Goal: Information Seeking & Learning: Learn about a topic

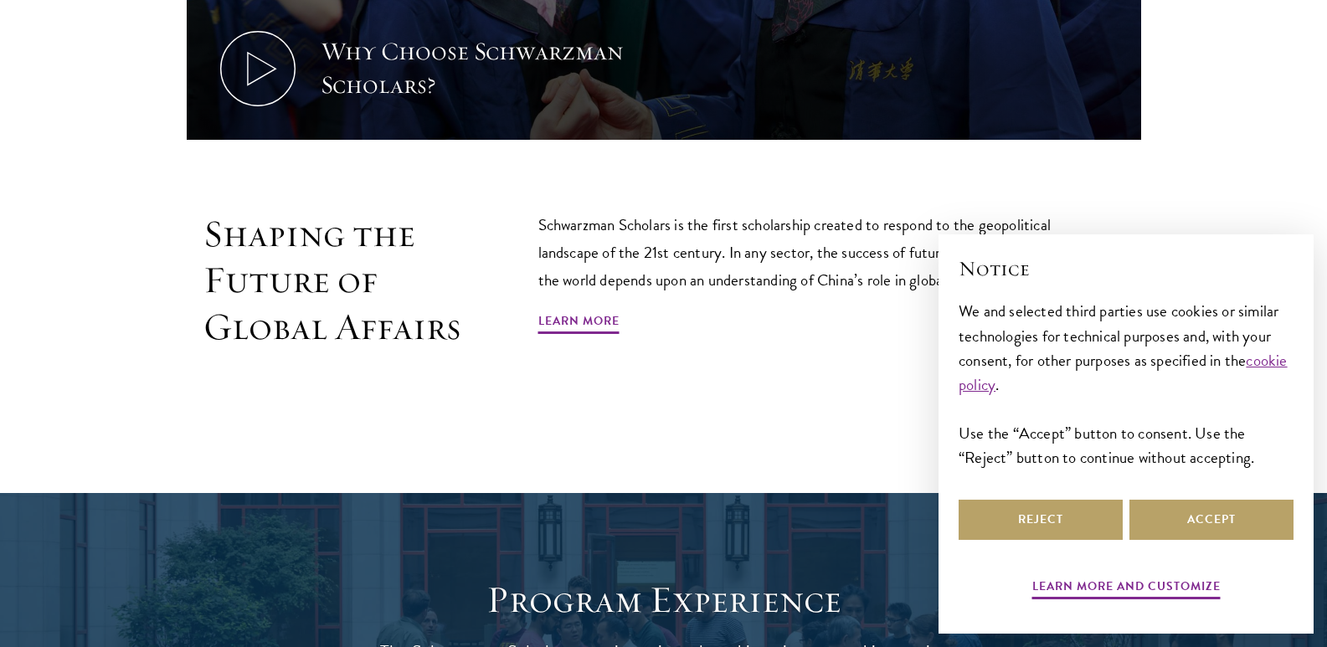
scroll to position [954, 0]
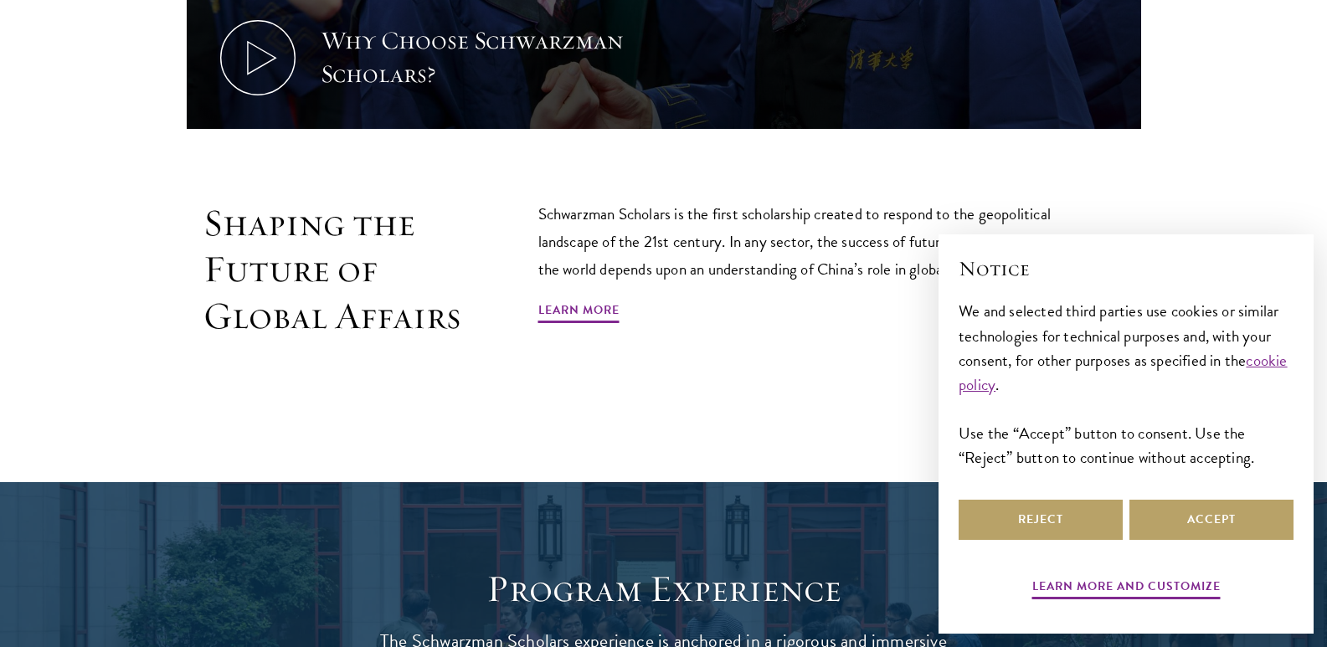
click at [804, 256] on p "Schwarzman Scholars is the first scholarship created to respond to the geopolit…" at bounding box center [801, 241] width 527 height 83
click at [1152, 512] on button "Accept" at bounding box center [1211, 520] width 164 height 40
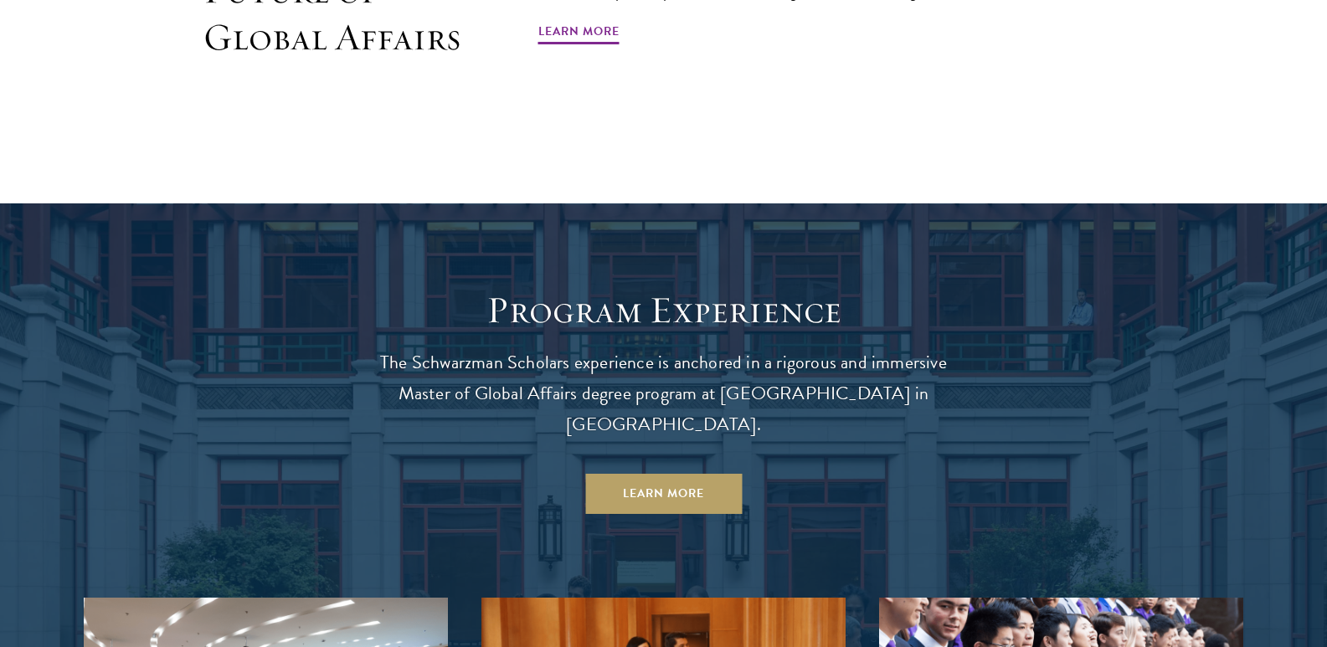
click at [958, 425] on header "Program Experience The Schwarzman Scholars experience is anchored in a rigorous…" at bounding box center [663, 400] width 603 height 227
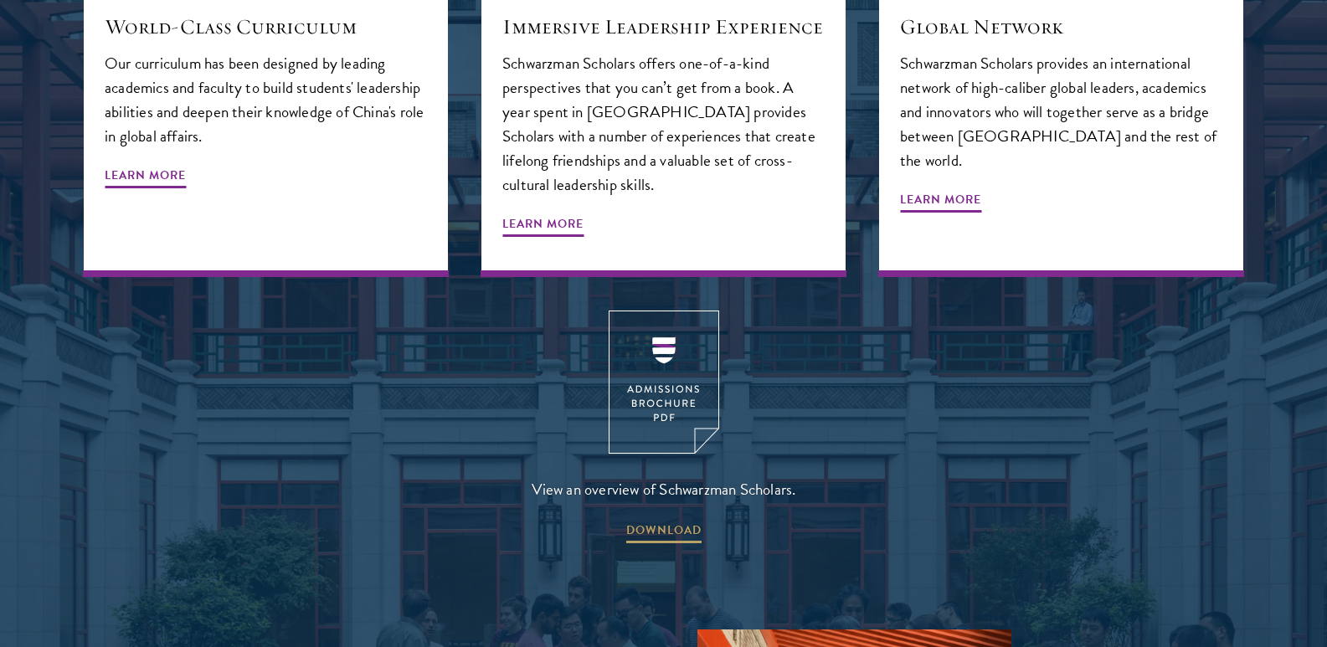
scroll to position [2087, 0]
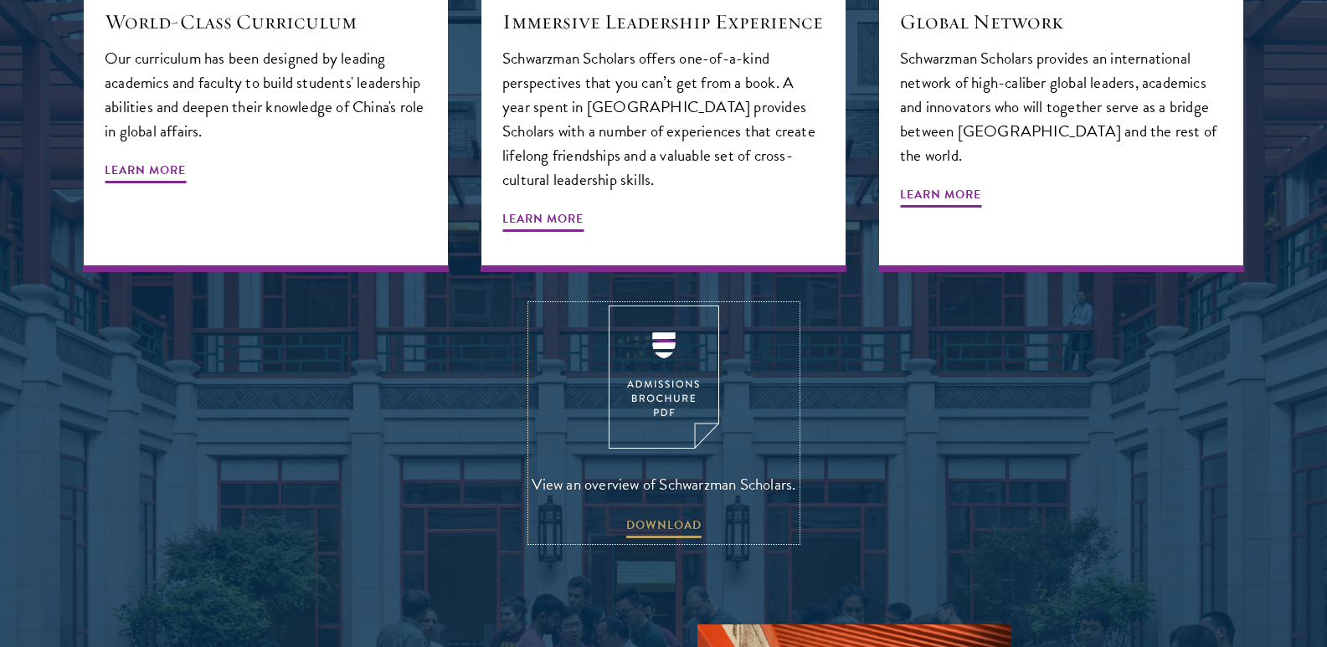
click at [669, 331] on img at bounding box center [664, 377] width 110 height 143
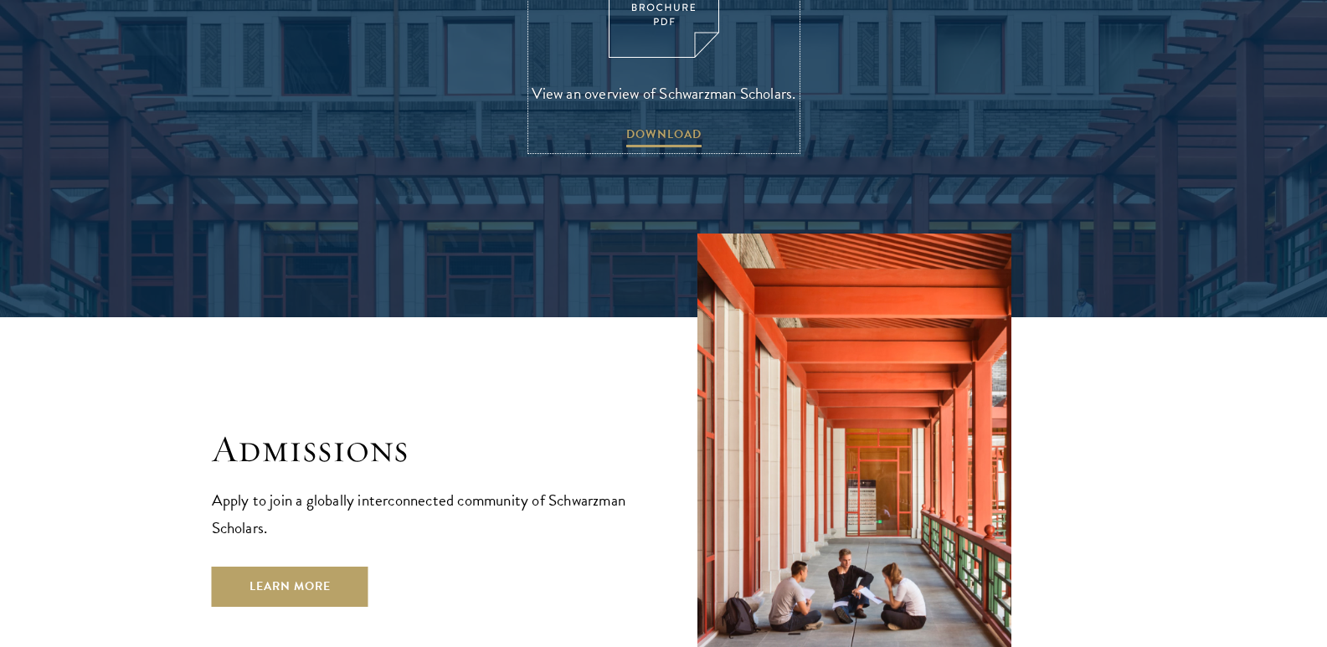
scroll to position [2819, 0]
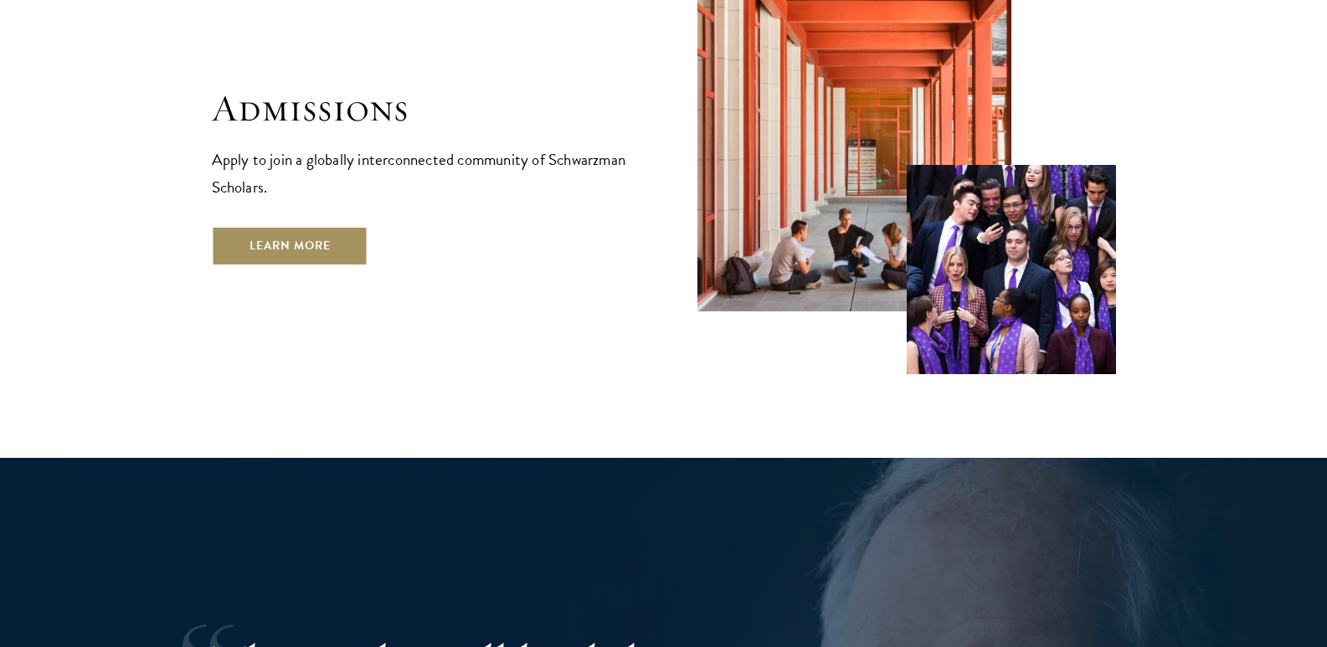
click at [319, 226] on link "Learn More" at bounding box center [290, 246] width 157 height 40
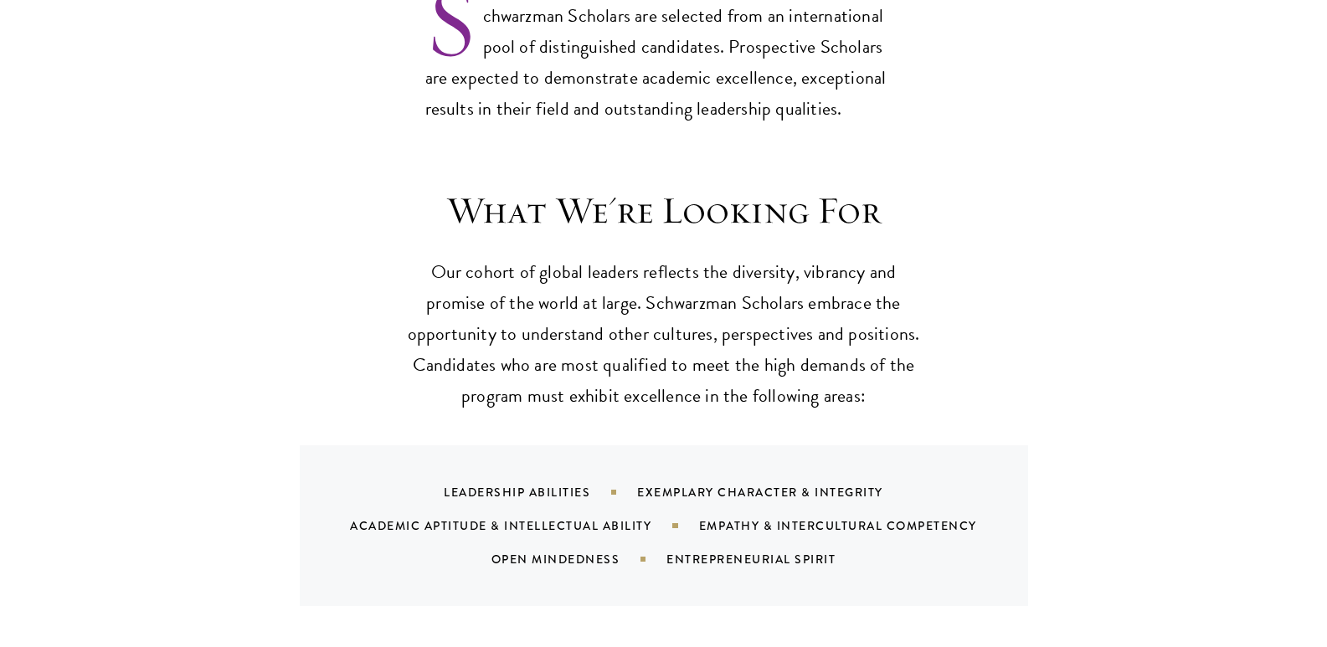
scroll to position [1467, 0]
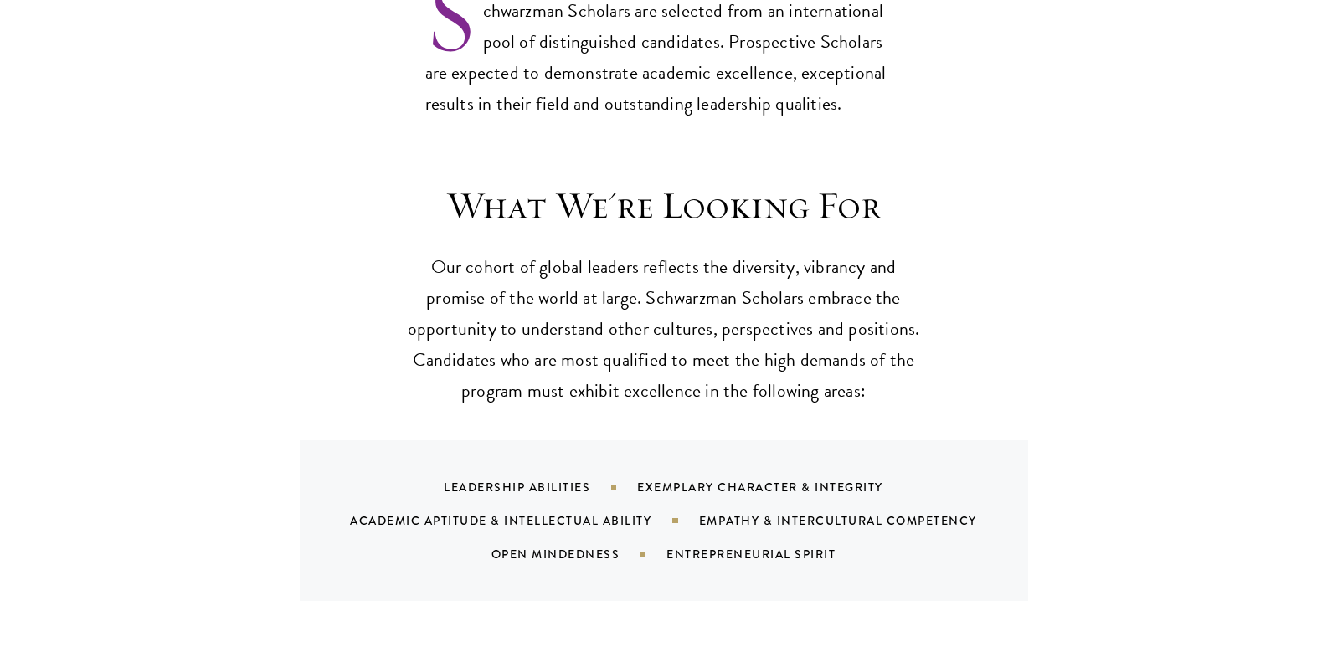
click at [831, 328] on p "Our cohort of global leaders reflects the diversity, vibrancy and promise of th…" at bounding box center [663, 329] width 519 height 155
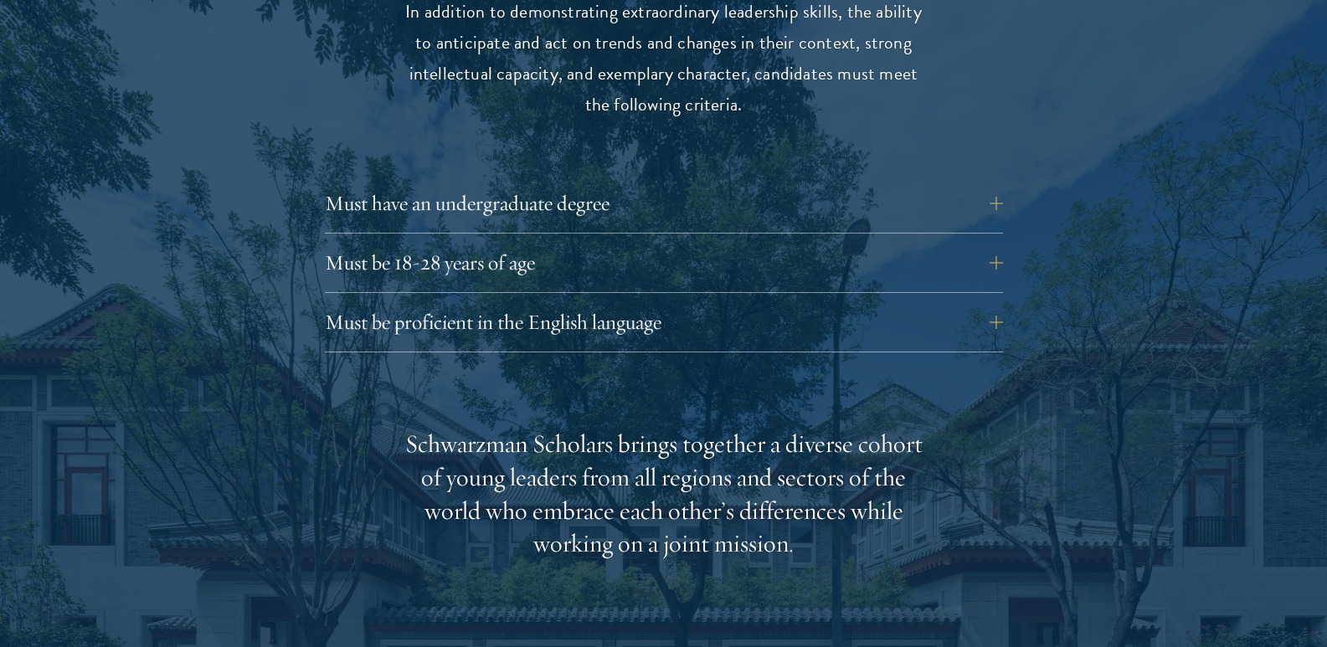
scroll to position [2327, 0]
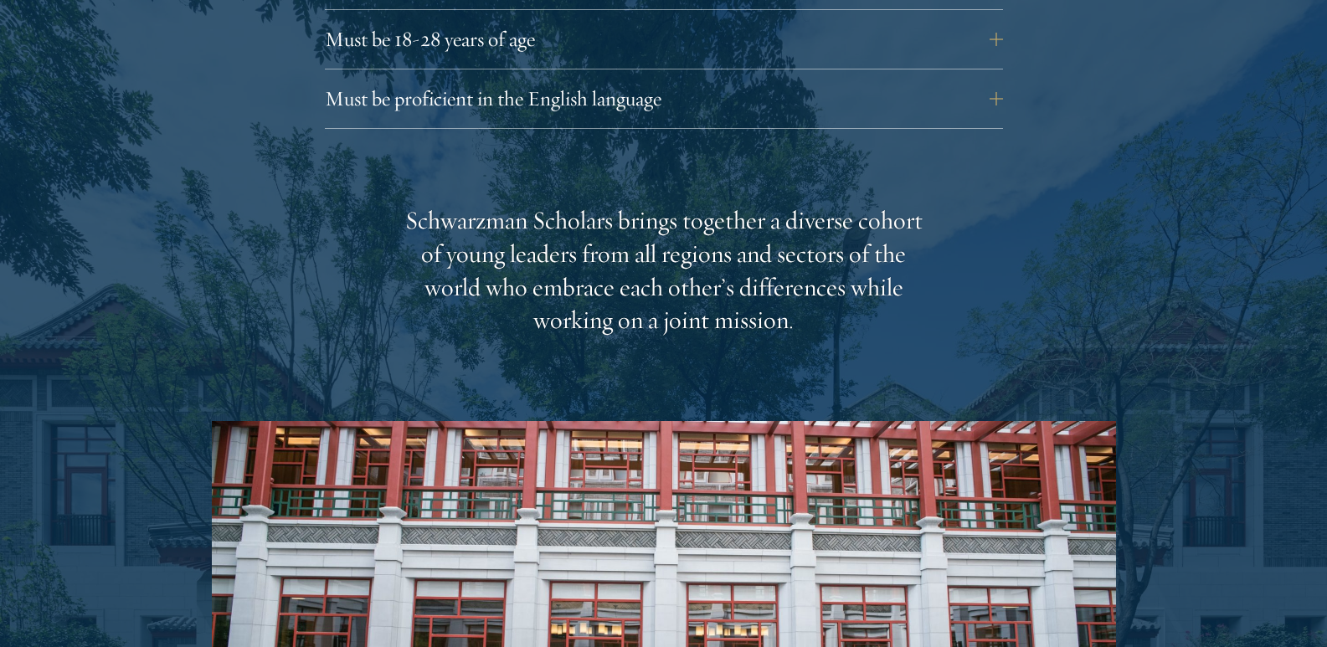
click at [916, 320] on div "Schwarzman Scholars brings together a diverse cohort of young leaders from all …" at bounding box center [664, 562] width 904 height 717
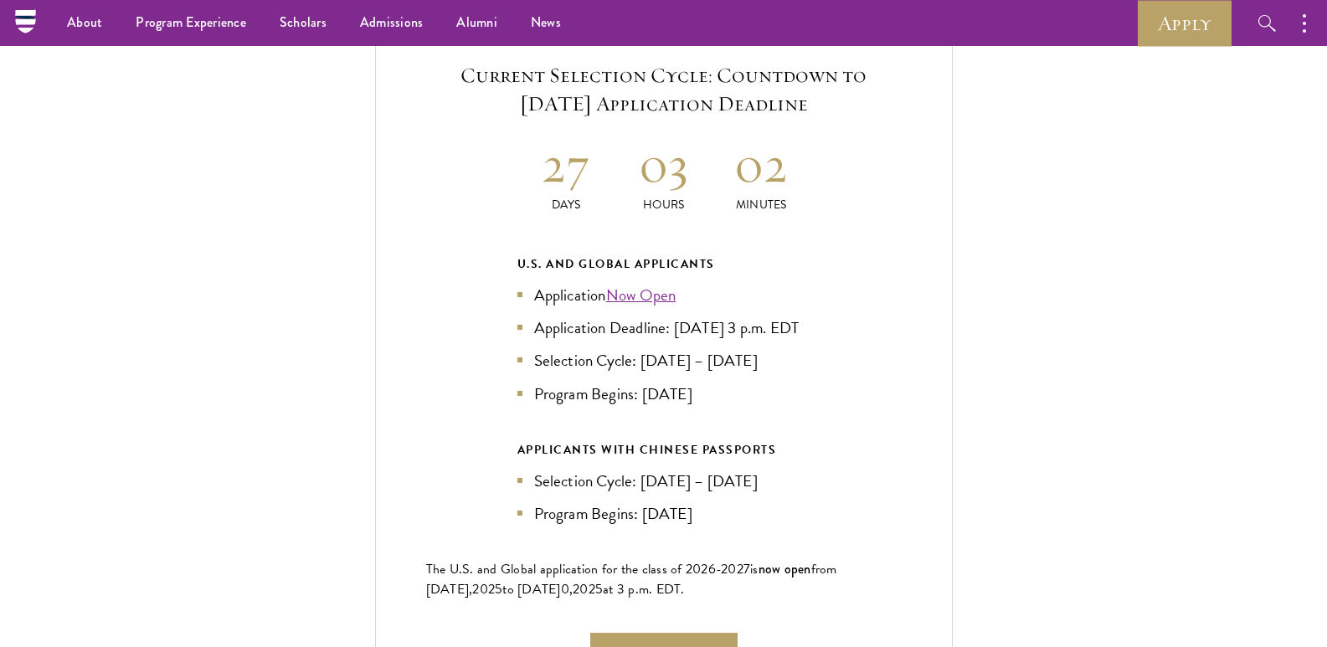
scroll to position [3616, 0]
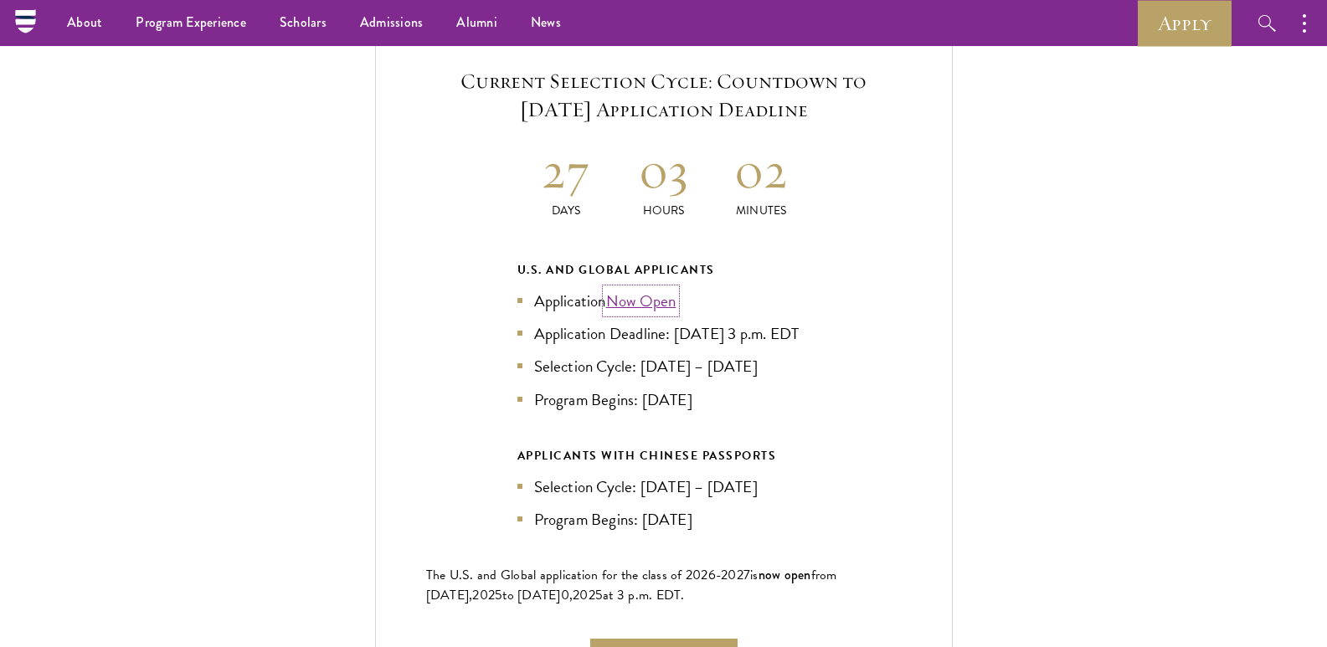
click at [660, 289] on link "Now Open" at bounding box center [641, 301] width 70 height 24
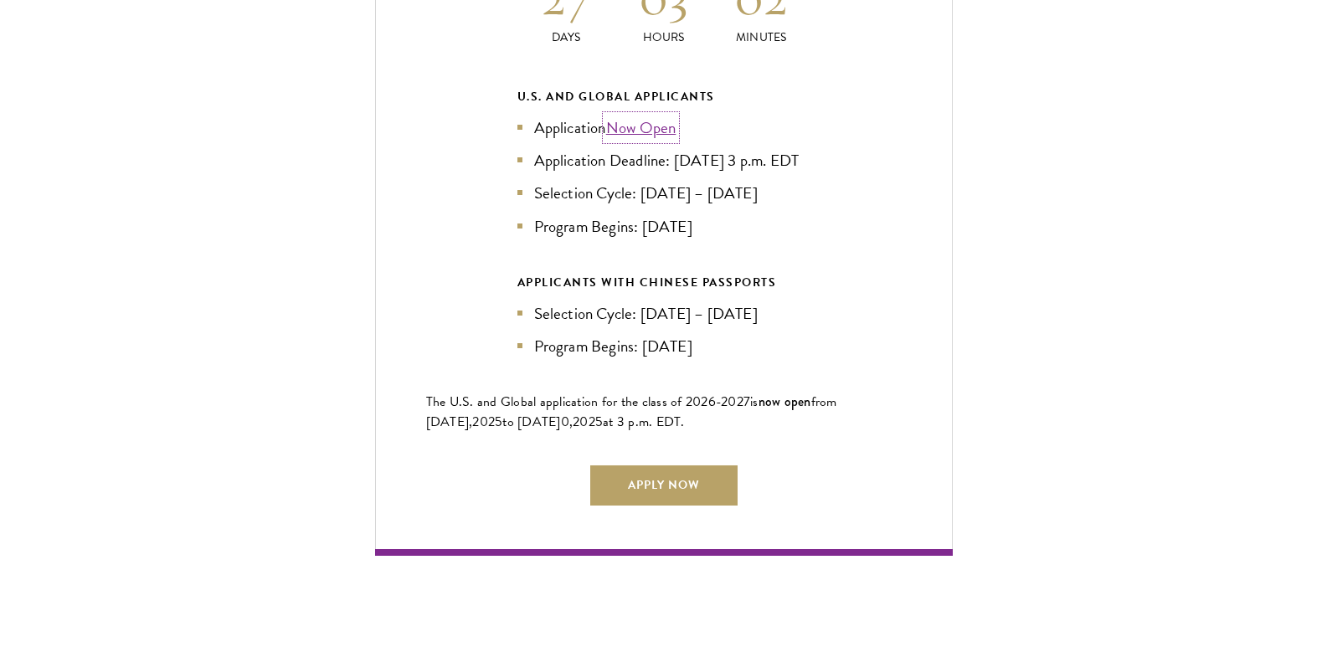
scroll to position [3801, 0]
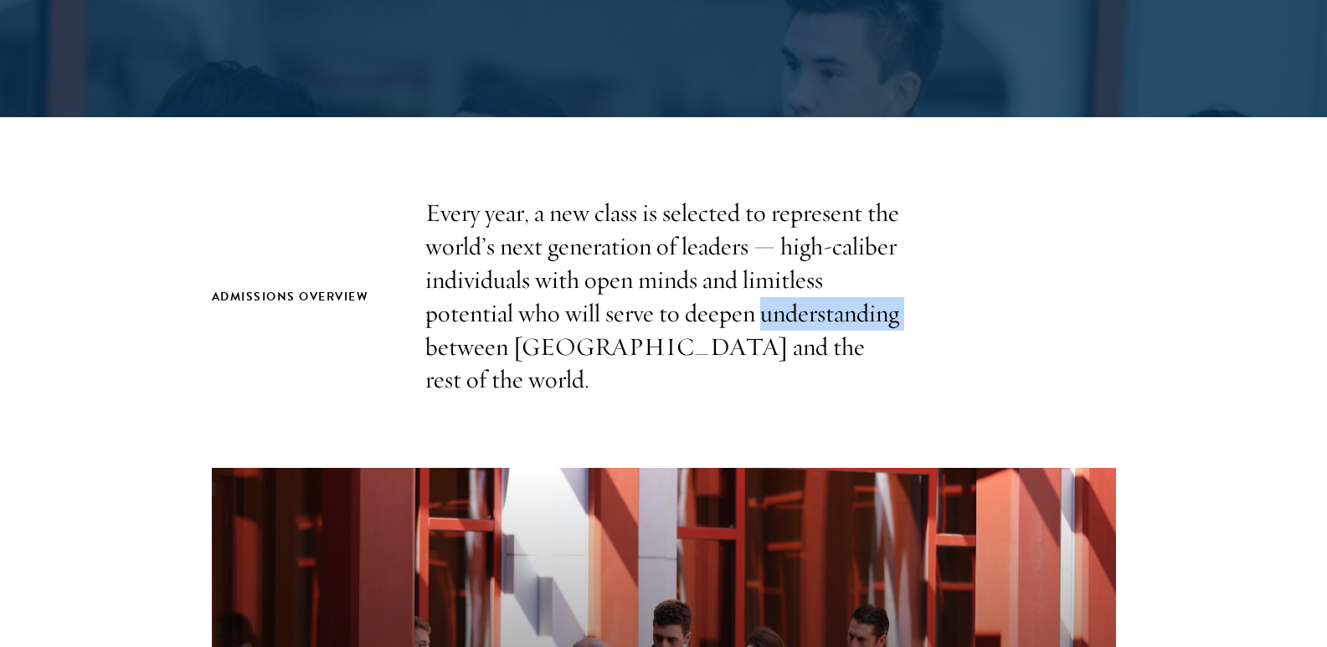
click at [840, 312] on p "Every year, a new class is selected to represent the world’s next generation of…" at bounding box center [663, 297] width 477 height 200
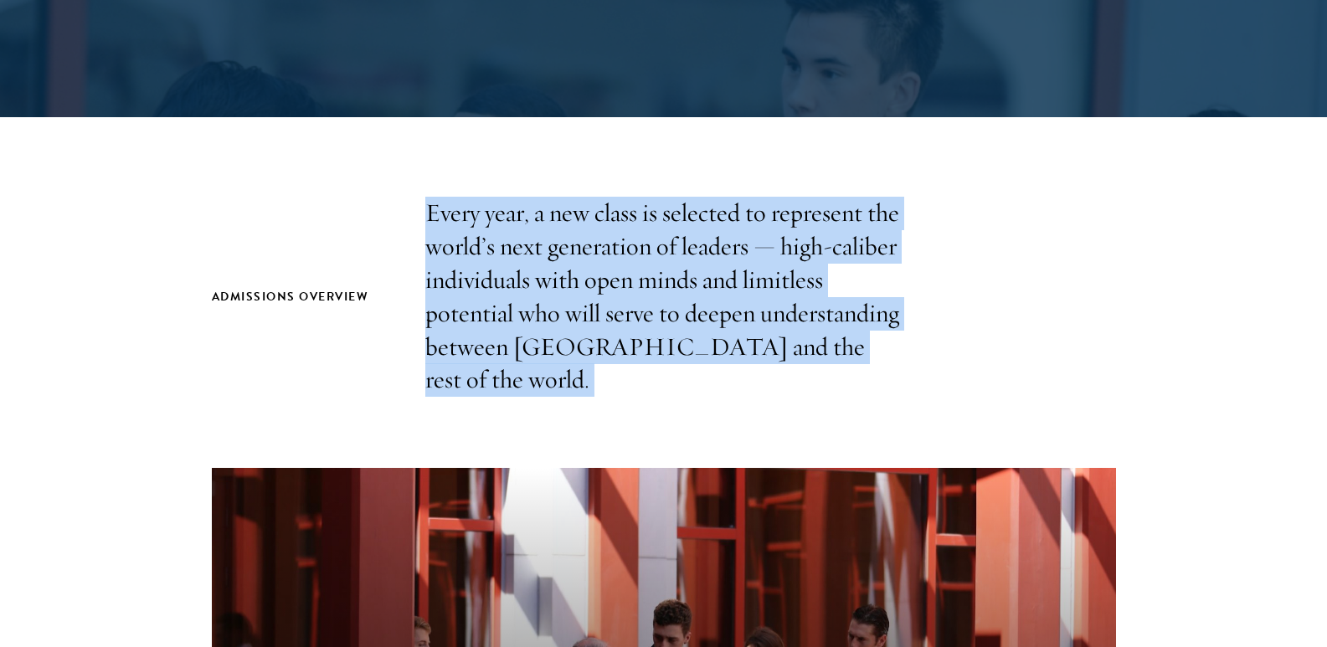
click at [840, 312] on p "Every year, a new class is selected to represent the world’s next generation of…" at bounding box center [663, 297] width 477 height 200
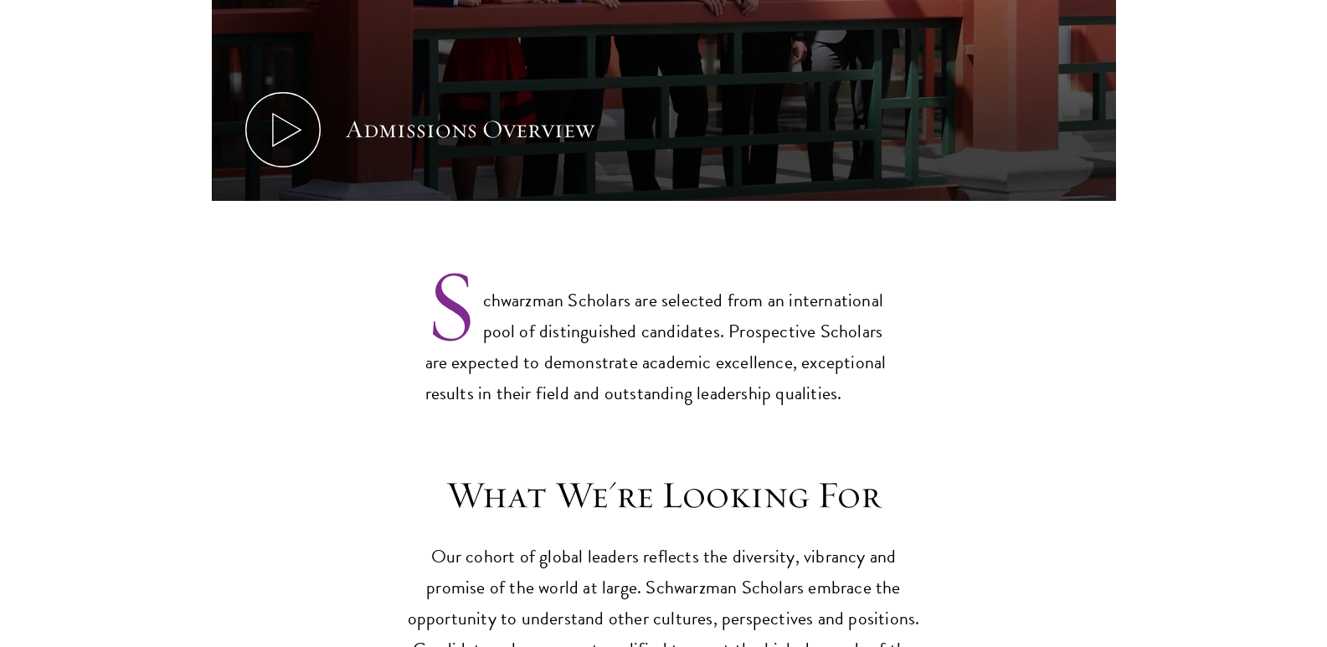
scroll to position [1205, 0]
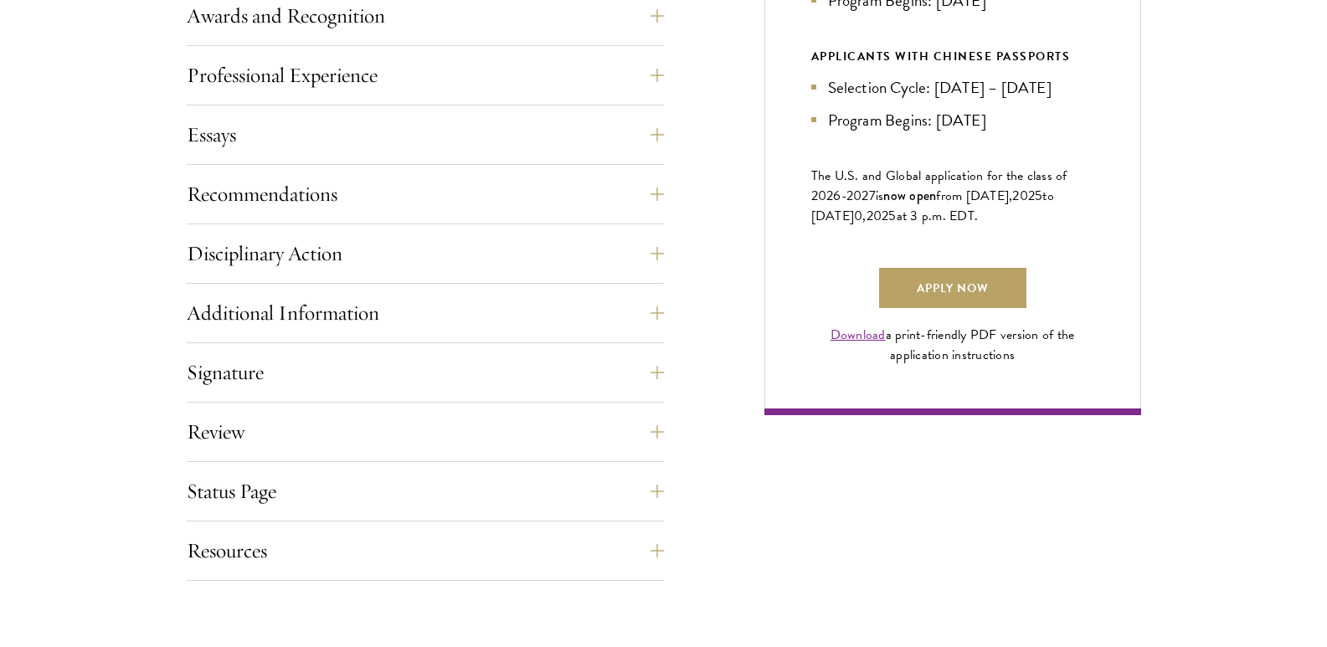
scroll to position [876, 0]
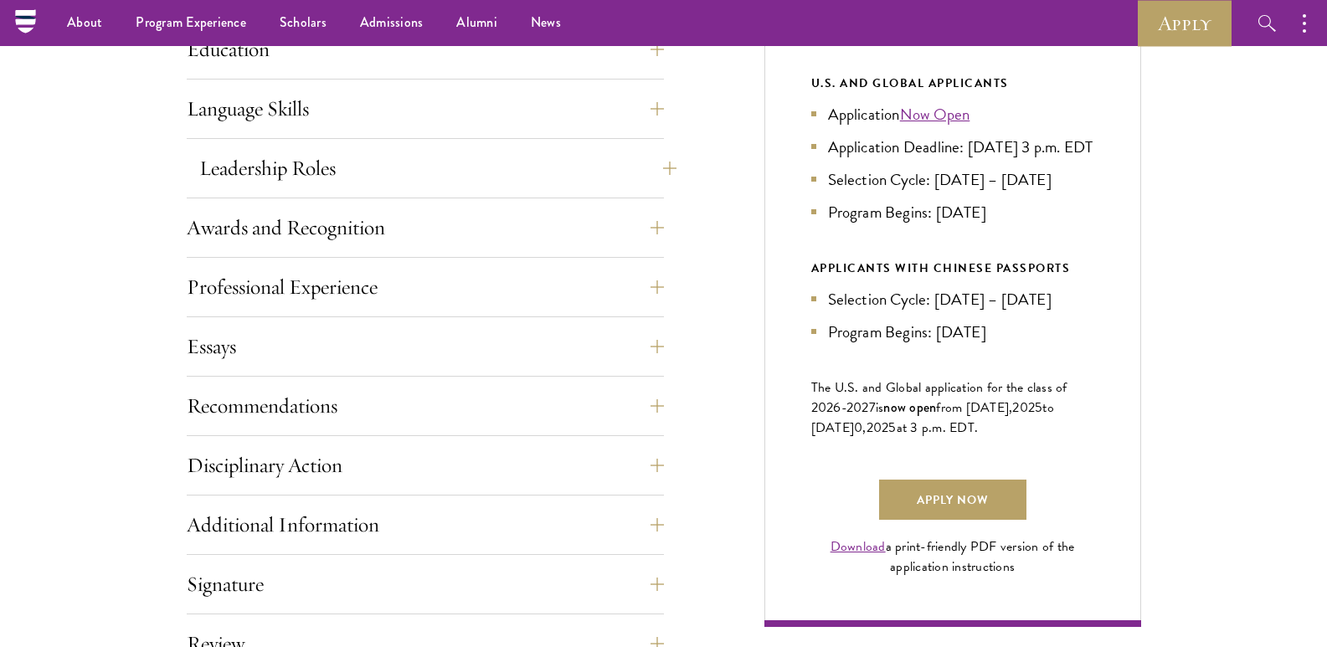
drag, startPoint x: 666, startPoint y: 157, endPoint x: 657, endPoint y: 172, distance: 18.0
click at [657, 172] on div "Application Home Page The online application form must be completed in English.…" at bounding box center [664, 297] width 954 height 992
click at [657, 172] on button "Leadership Roles" at bounding box center [437, 168] width 477 height 40
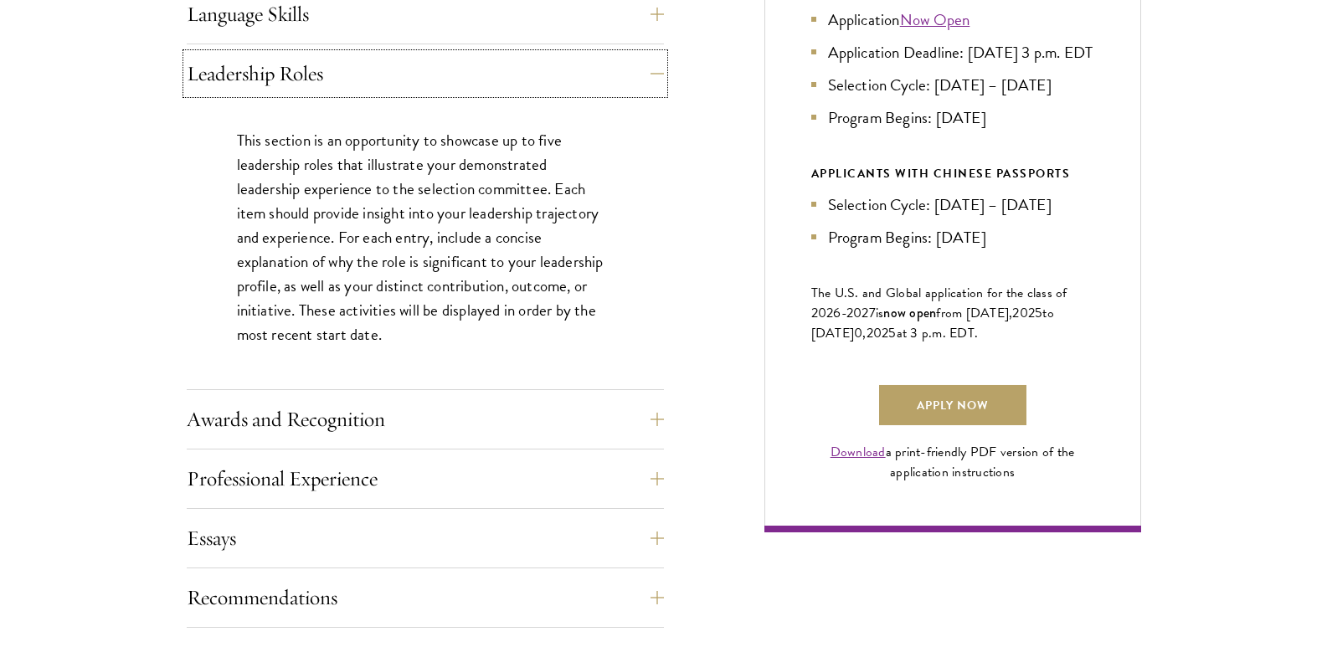
scroll to position [999, 0]
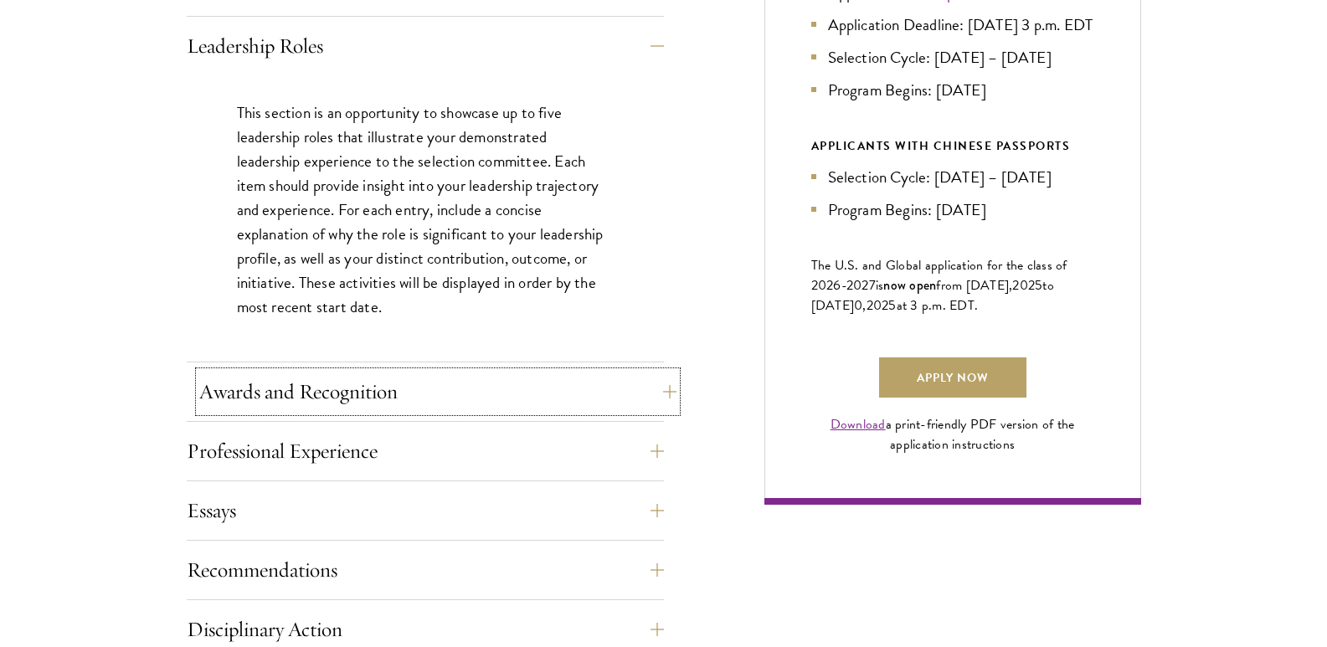
click at [662, 408] on button "Awards and Recognition" at bounding box center [437, 392] width 477 height 40
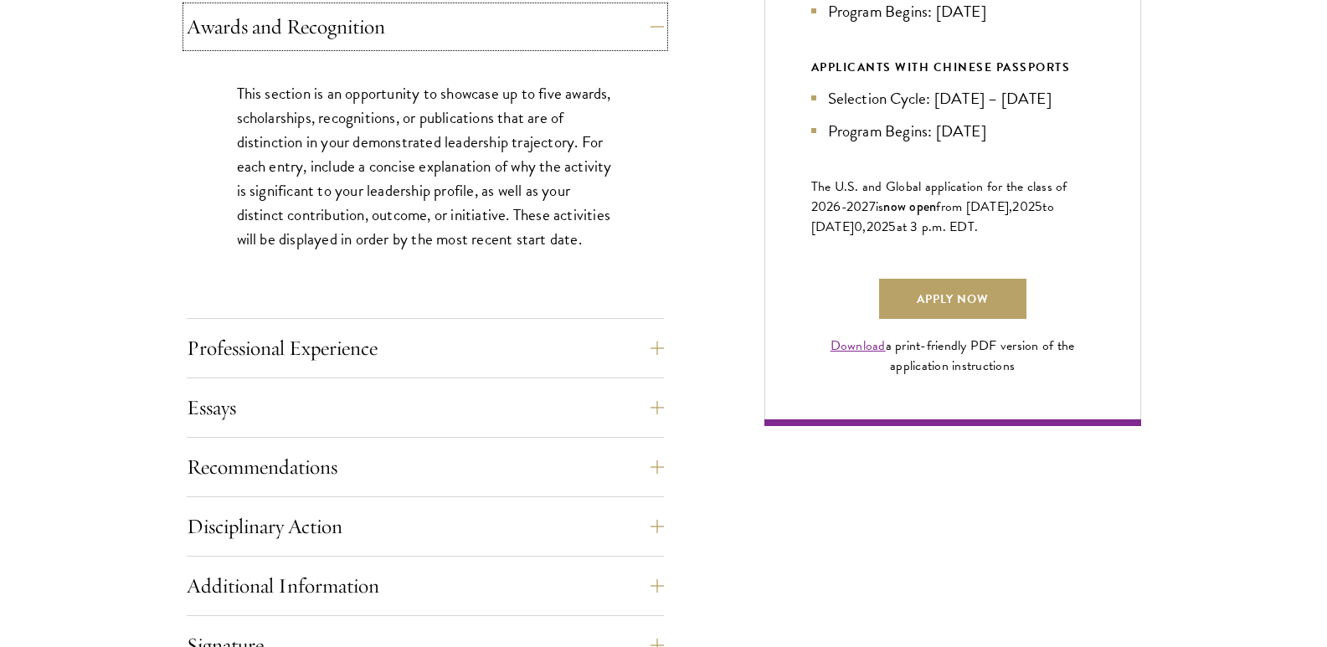
scroll to position [1088, 0]
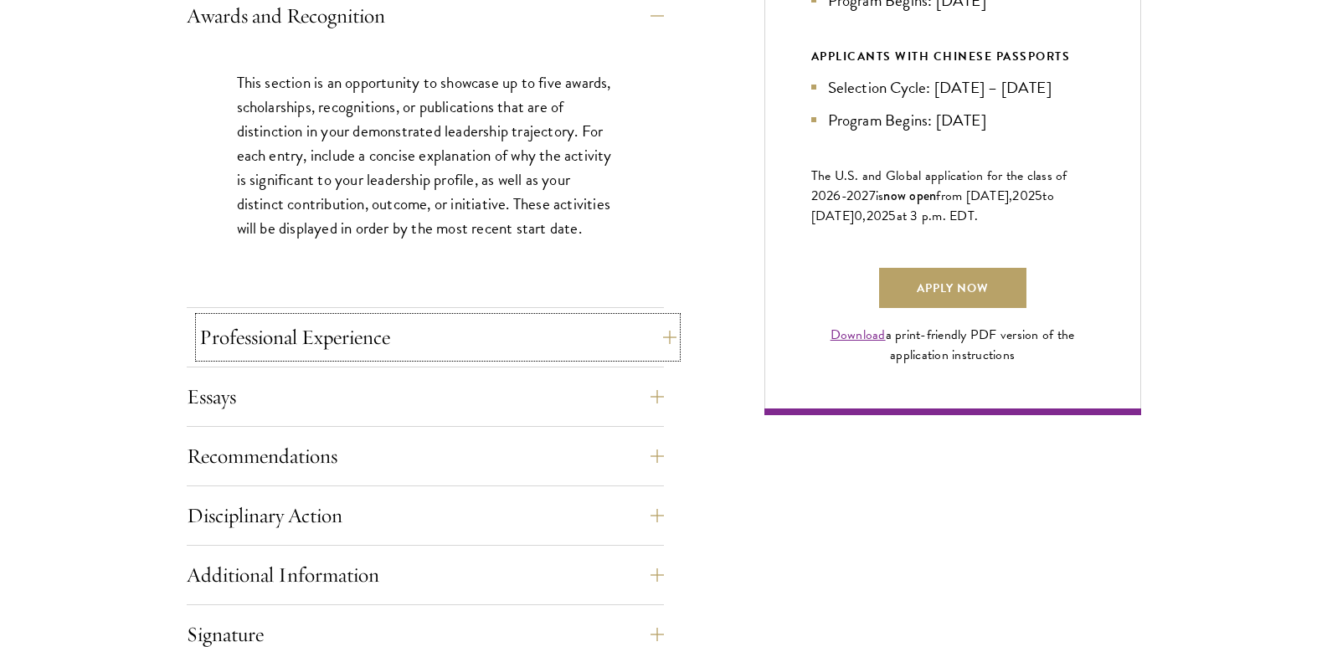
click at [666, 337] on button "Professional Experience" at bounding box center [437, 337] width 477 height 40
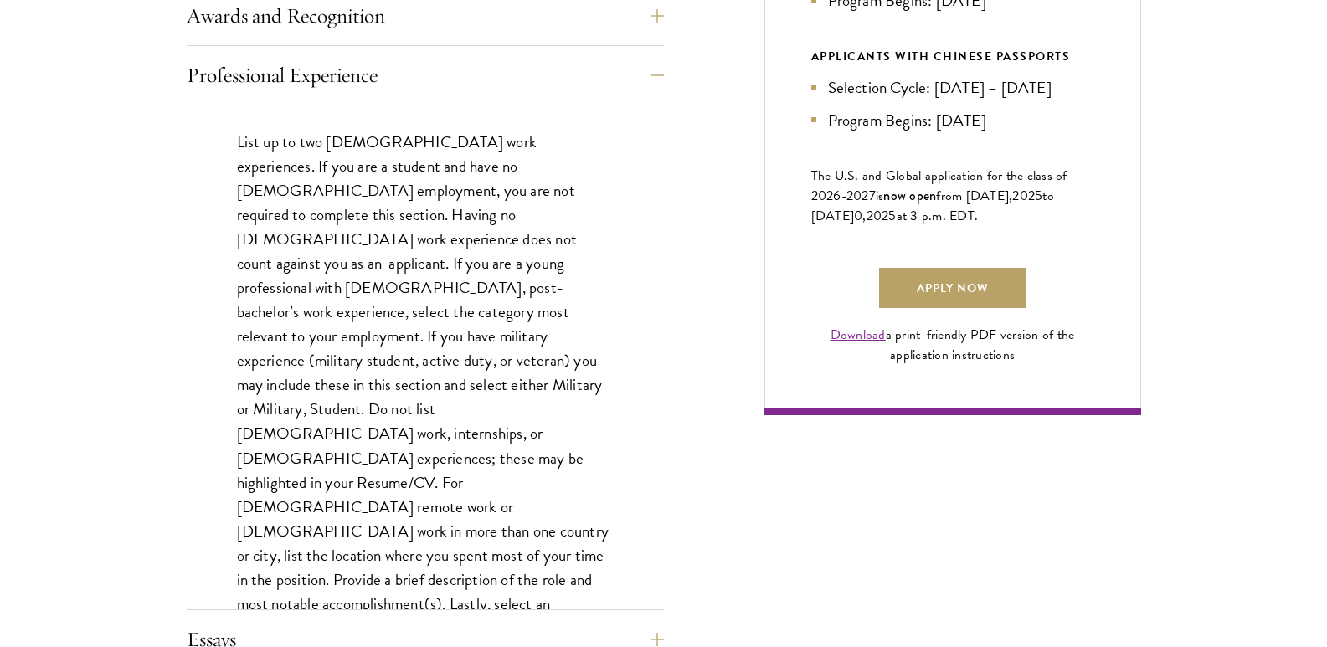
drag, startPoint x: 666, startPoint y: 337, endPoint x: 732, endPoint y: 195, distance: 157.3
drag, startPoint x: 732, startPoint y: 195, endPoint x: 712, endPoint y: 116, distance: 82.2
click at [712, 116] on div "Application Home Page The online application form must be completed in English.…" at bounding box center [664, 337] width 954 height 1497
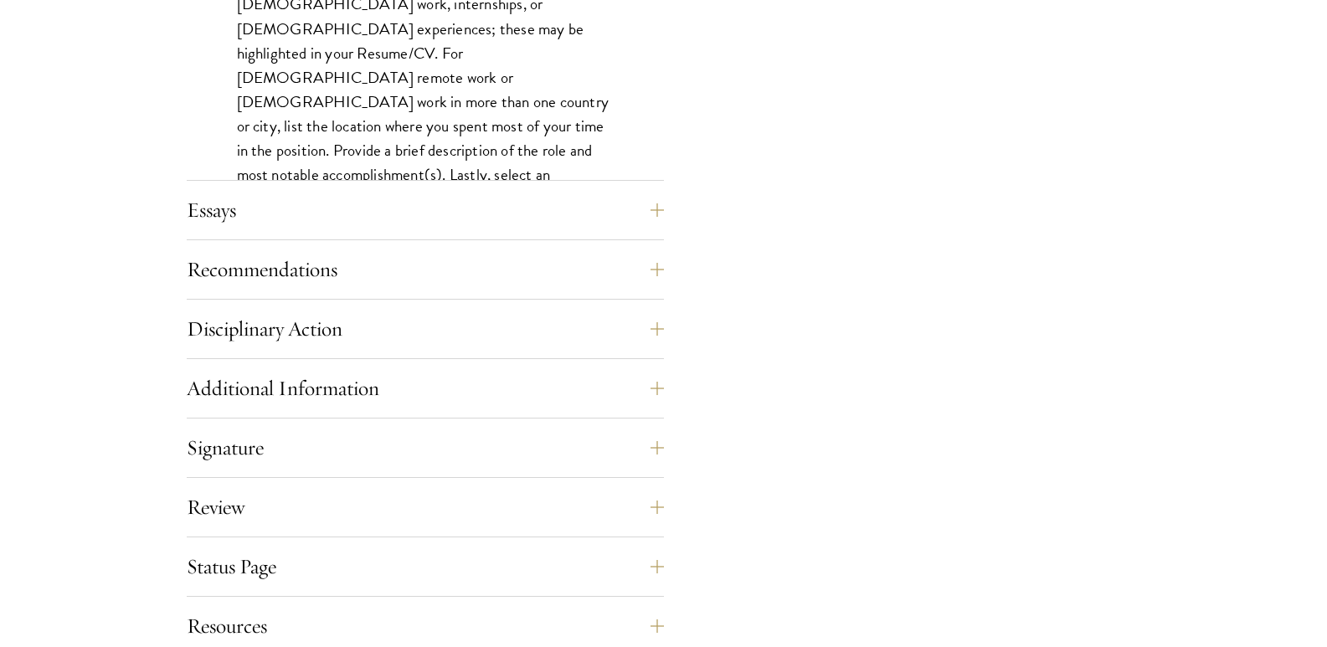
scroll to position [1607, 0]
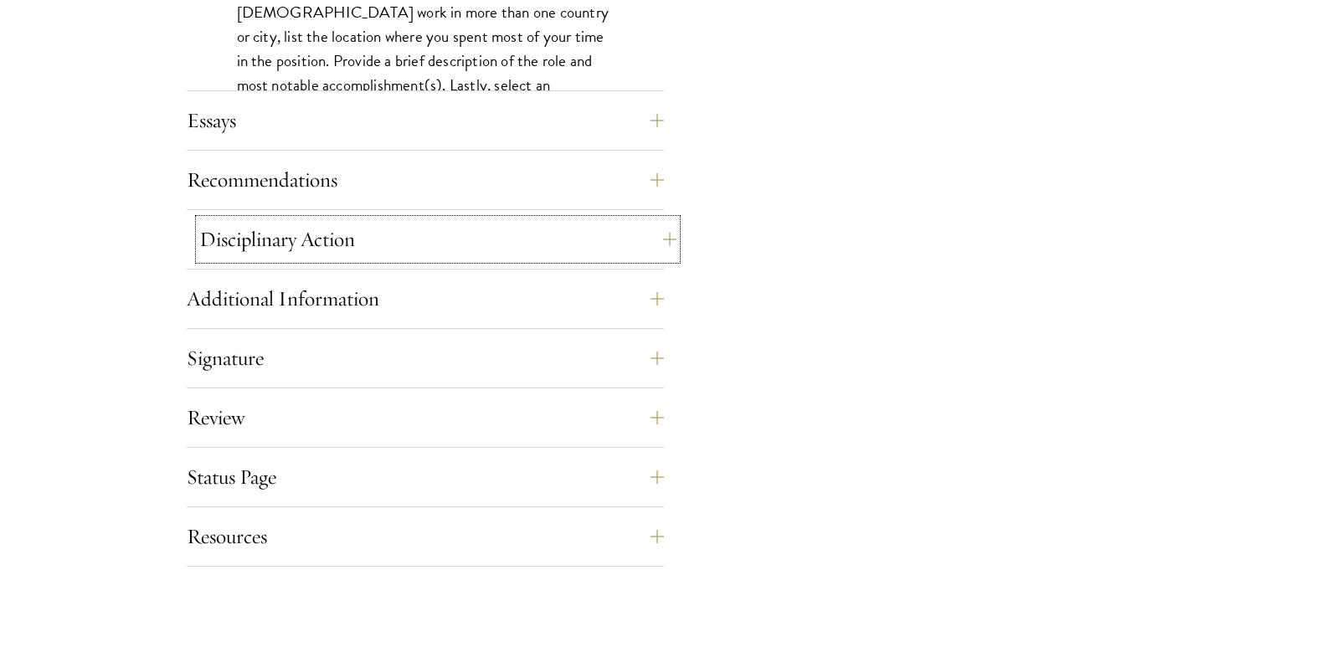
click at [653, 250] on button "Disciplinary Action" at bounding box center [437, 239] width 477 height 40
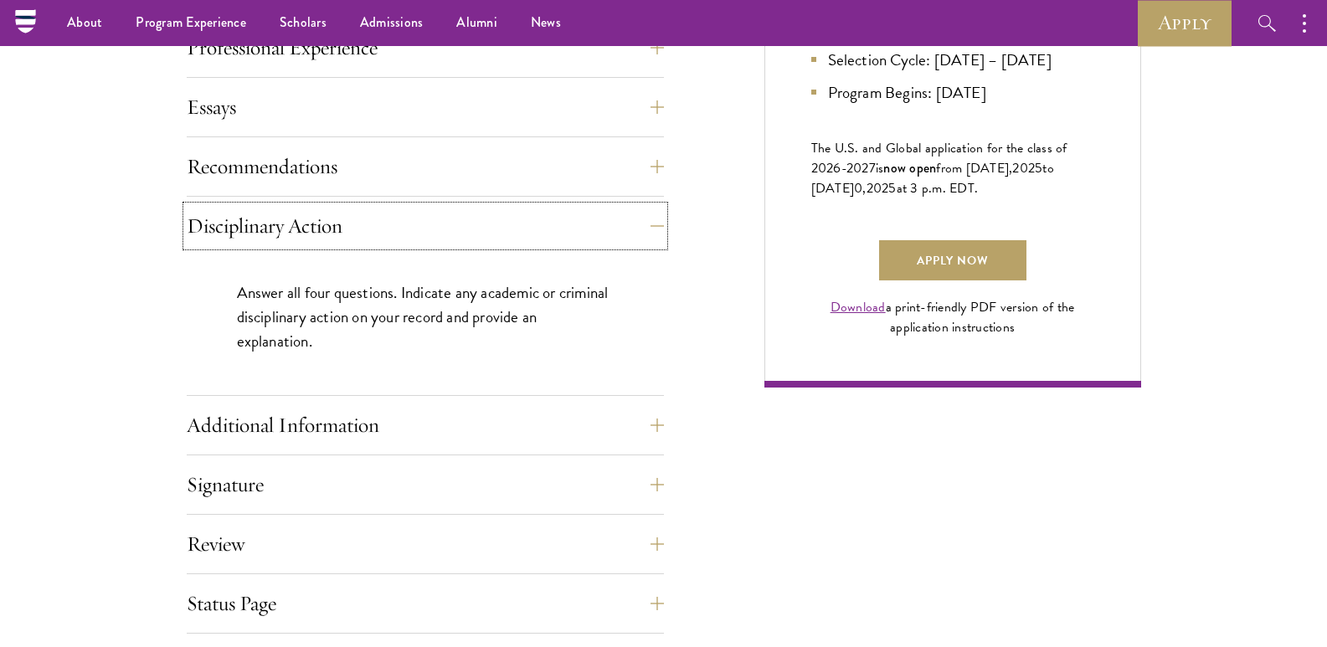
scroll to position [1044, 0]
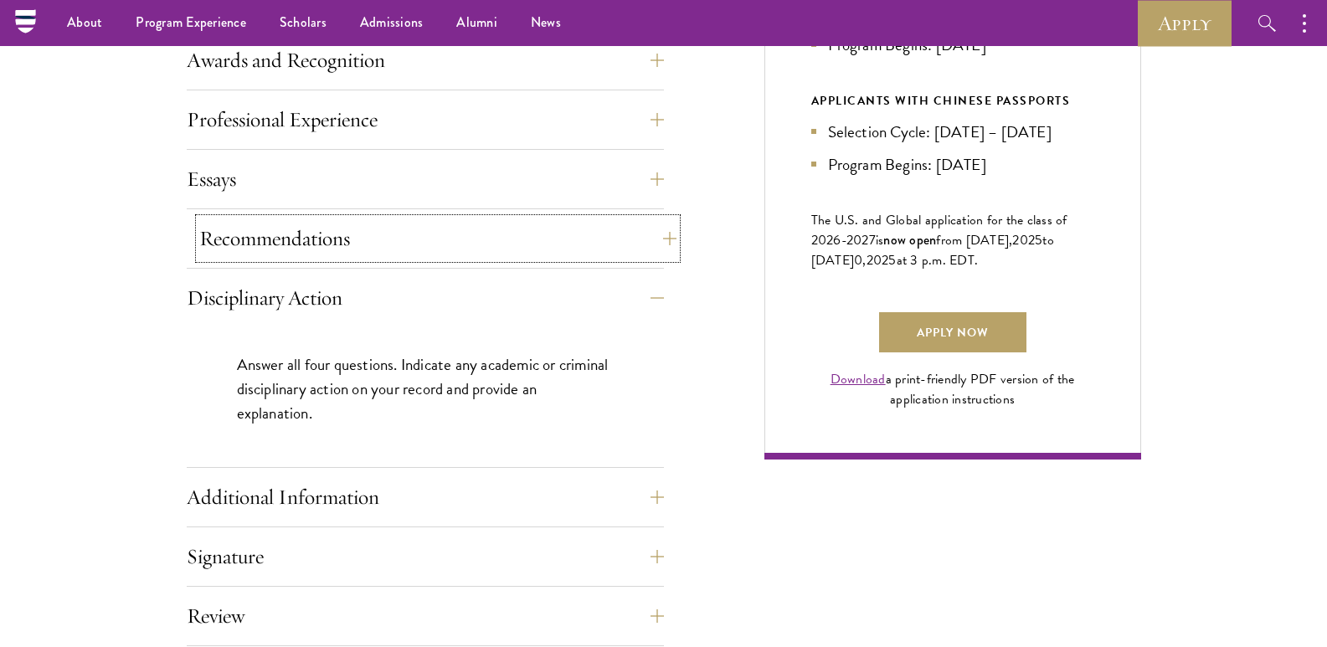
click at [656, 238] on button "Recommendations" at bounding box center [437, 238] width 477 height 40
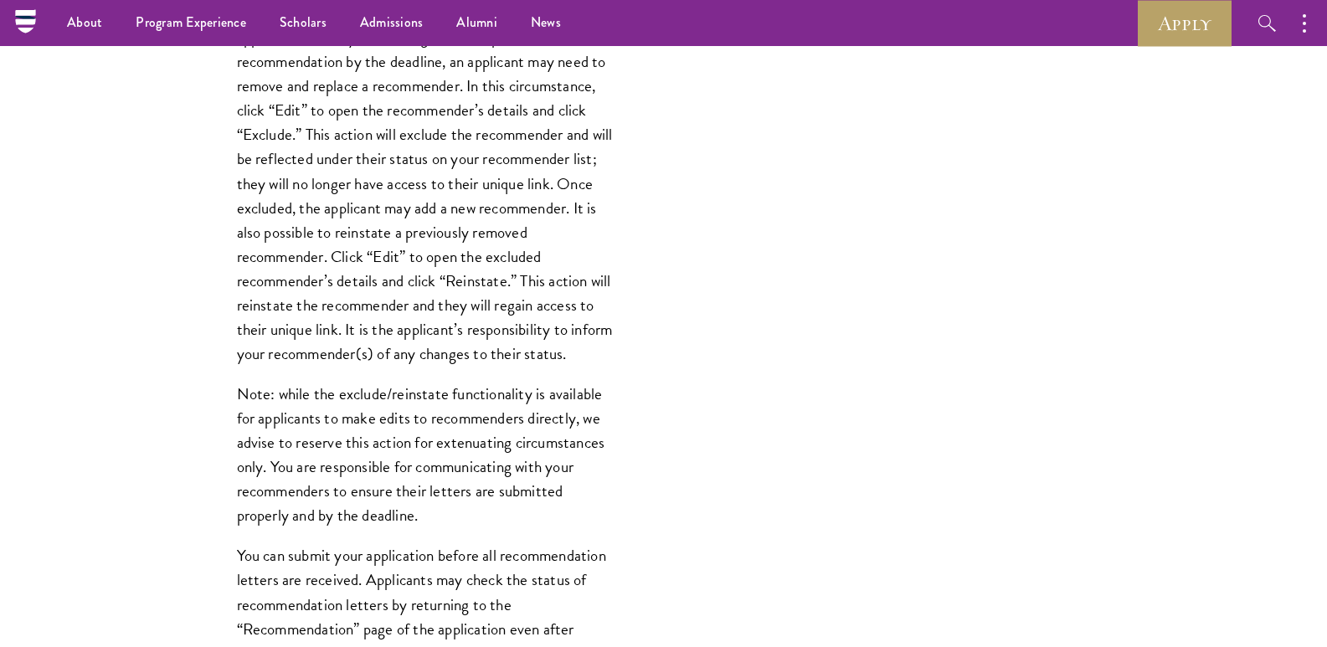
scroll to position [1836, 0]
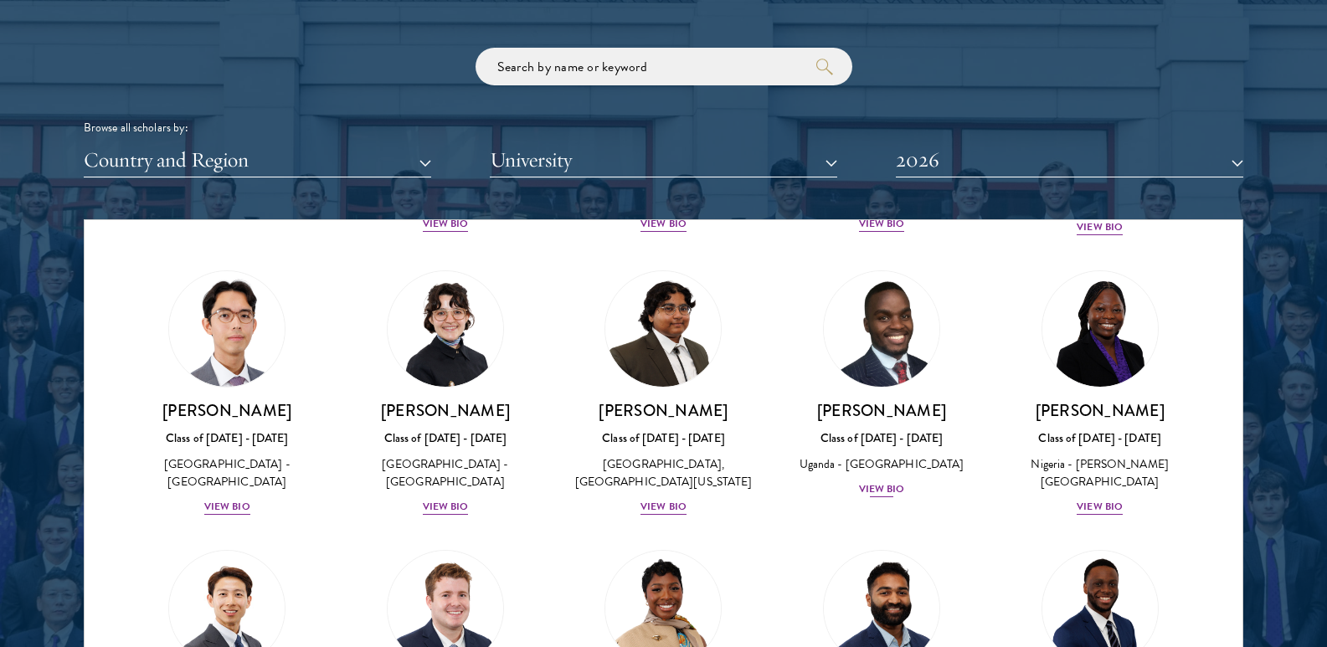
scroll to position [335, 0]
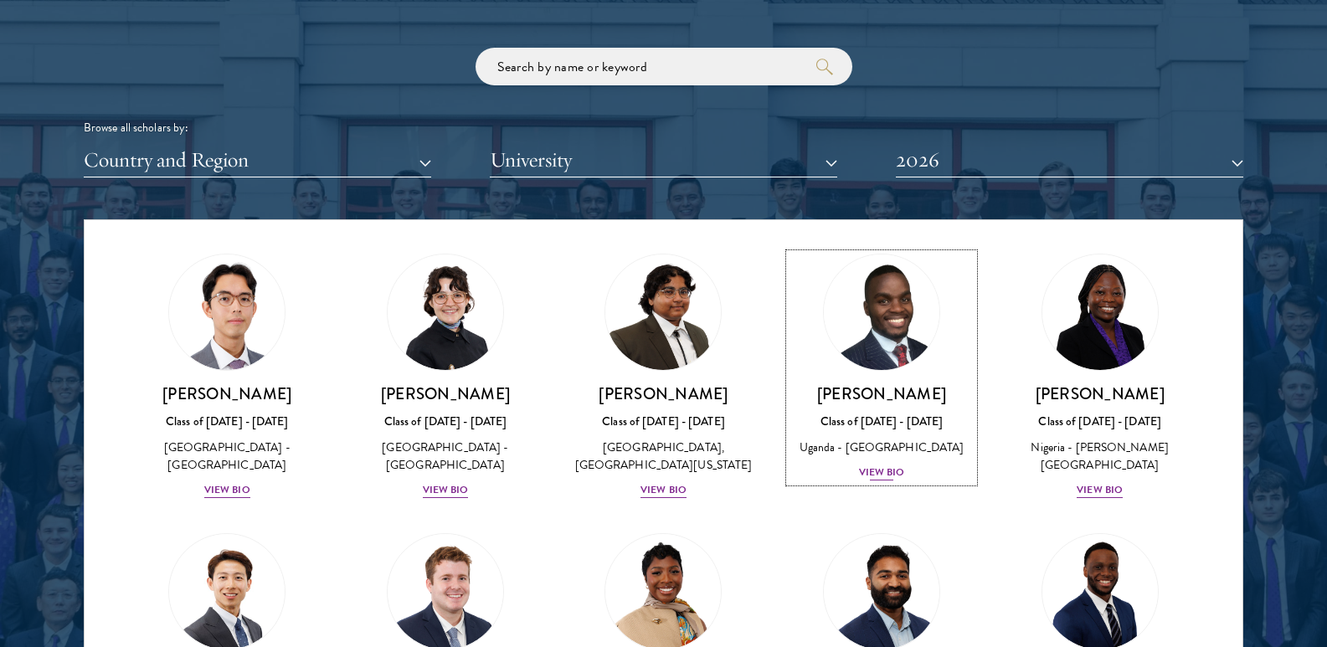
click at [899, 404] on h3 "[PERSON_NAME]" at bounding box center [881, 393] width 185 height 21
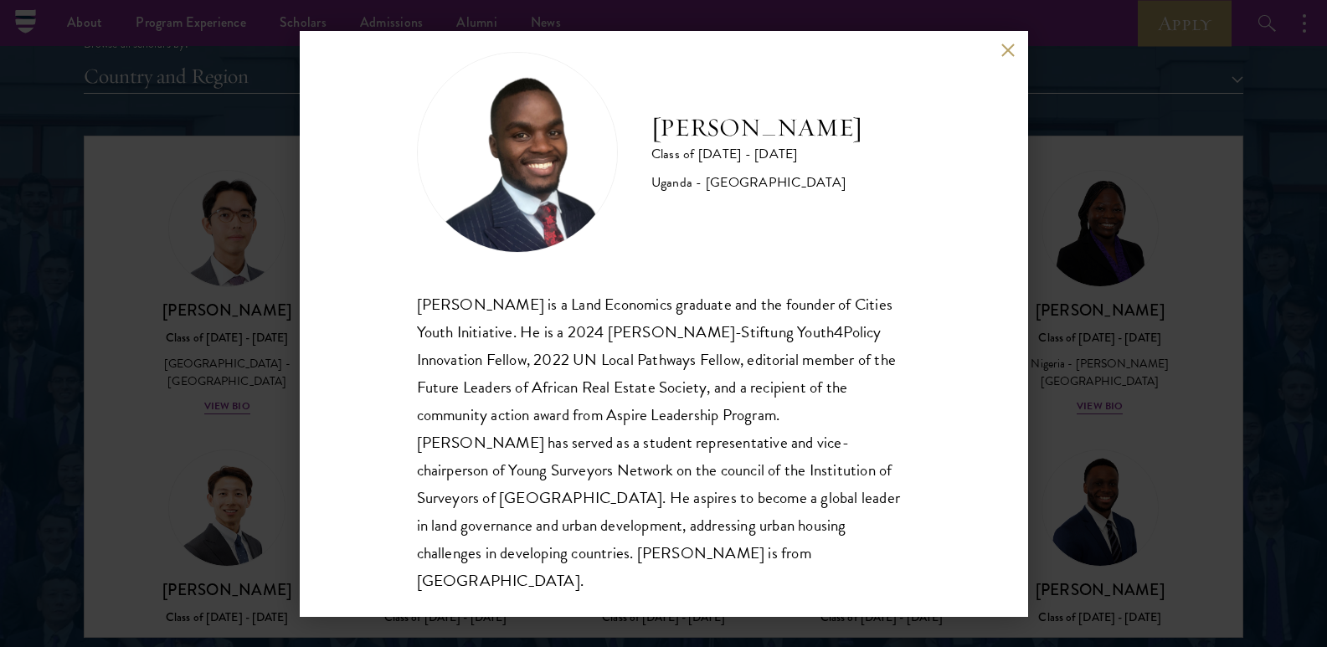
scroll to position [2015, 0]
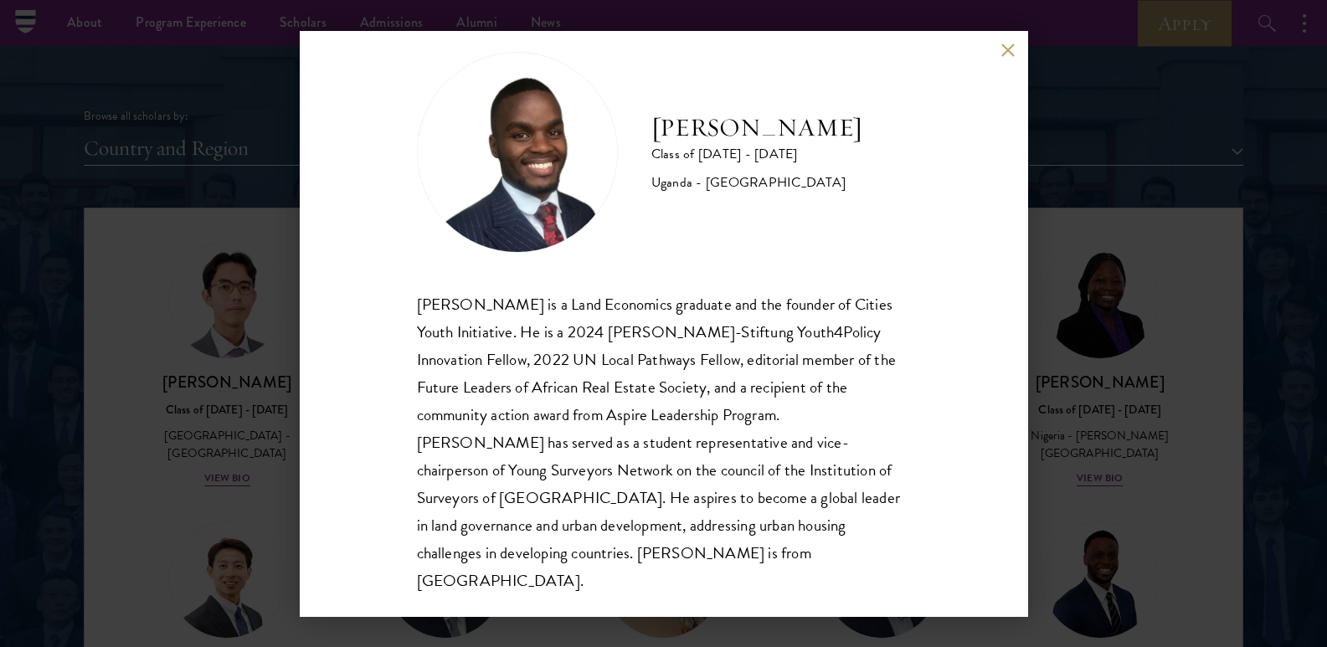
click at [1057, 212] on div "[PERSON_NAME] Class of [DATE] - [DATE] [GEOGRAPHIC_DATA] - [GEOGRAPHIC_DATA] [G…" at bounding box center [663, 323] width 1327 height 647
click at [1005, 58] on div "Browse all scholars by: Country and Region All Countries and Regions [GEOGRAPHI…" at bounding box center [663, 101] width 1159 height 130
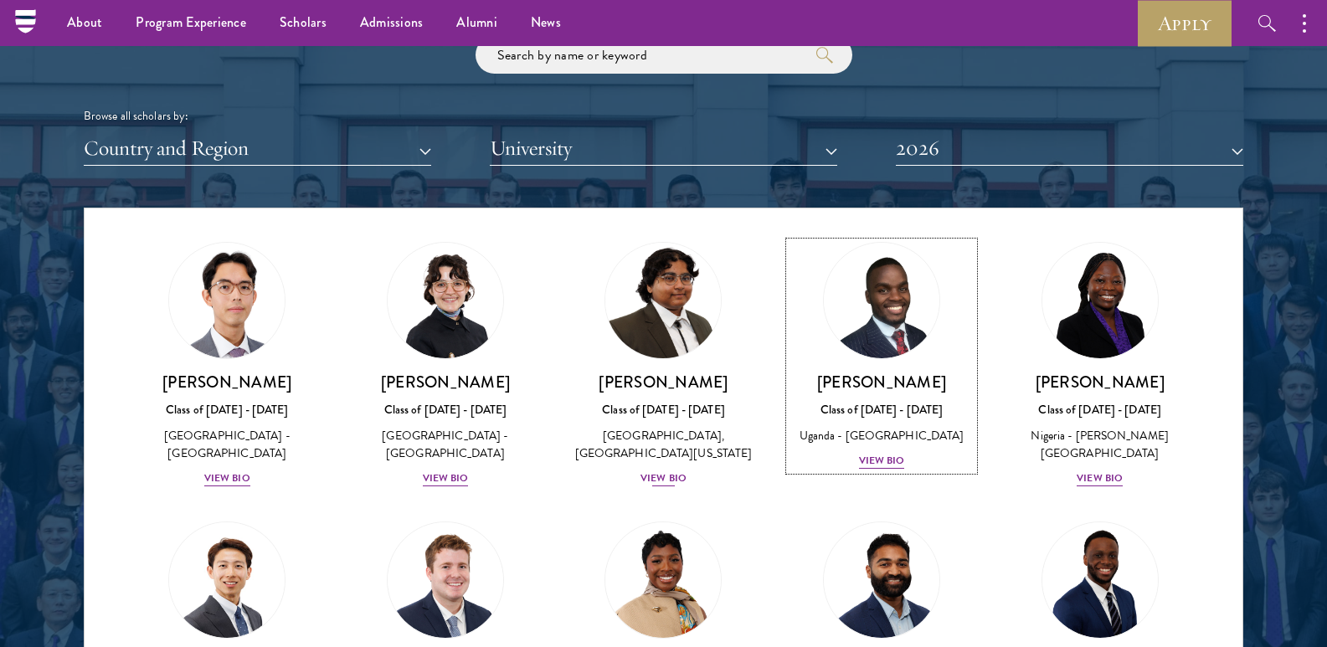
scroll to position [385, 0]
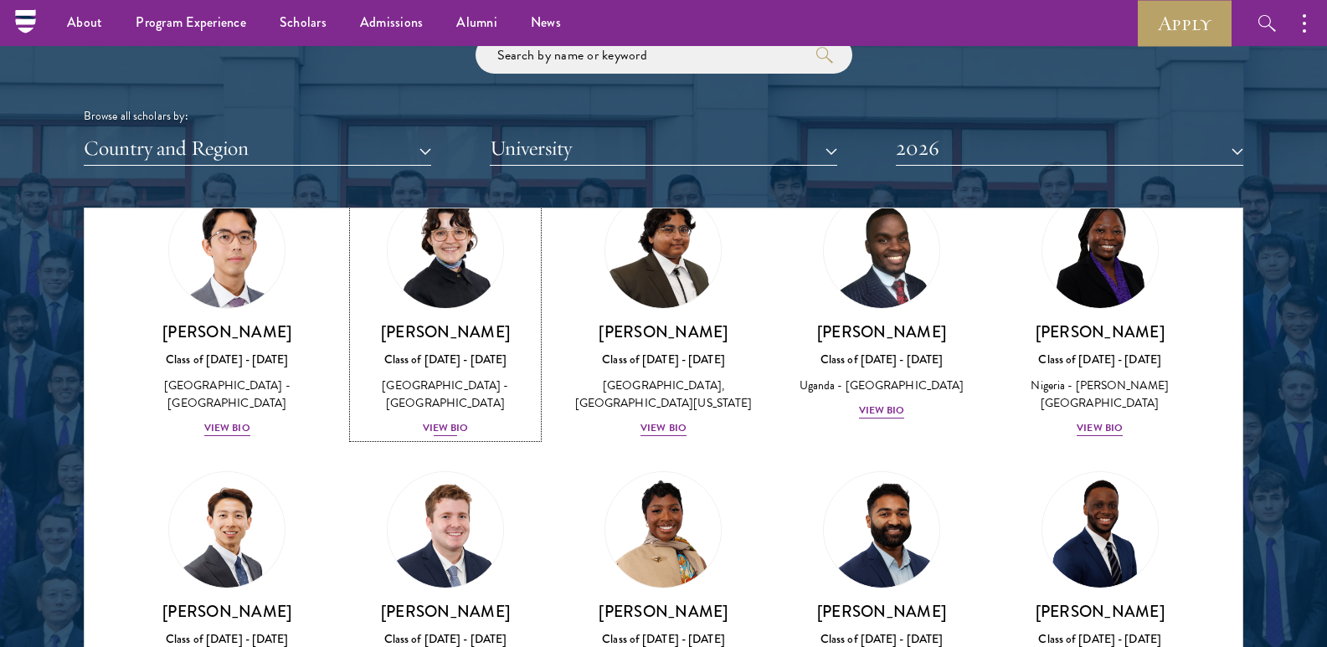
click at [431, 436] on div "View Bio" at bounding box center [446, 428] width 46 height 16
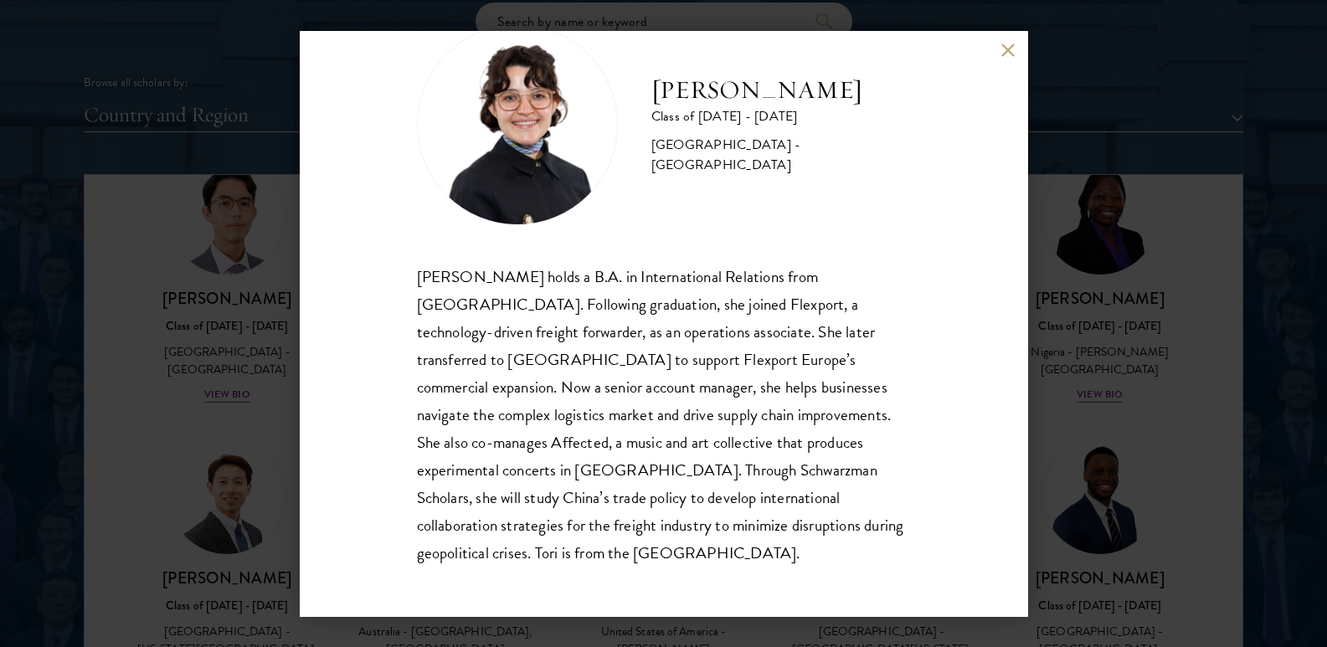
scroll to position [2053, 0]
click at [1148, 107] on div "[PERSON_NAME] Class of [DATE] - [DATE] [GEOGRAPHIC_DATA] - [GEOGRAPHIC_DATA] [P…" at bounding box center [663, 323] width 1327 height 647
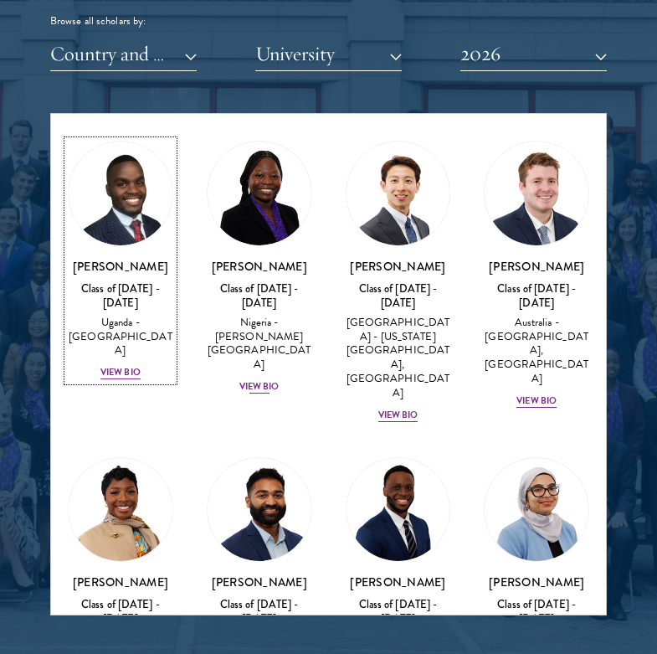
scroll to position [690, 0]
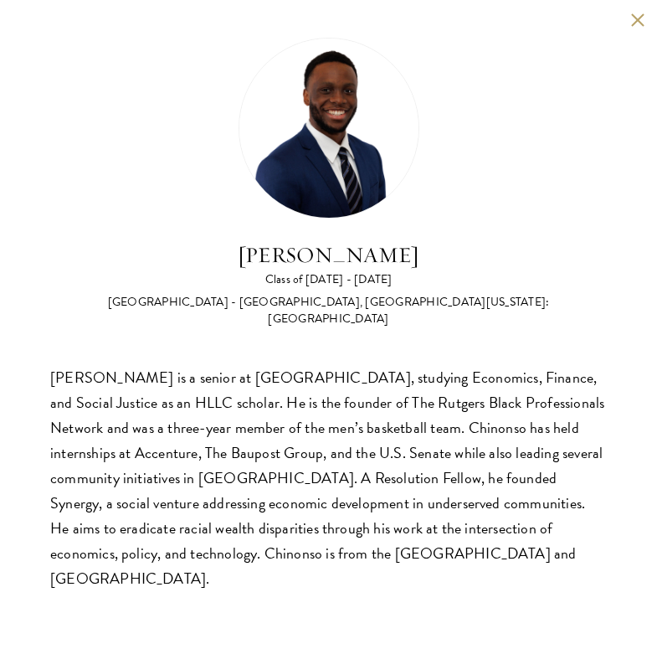
scroll to position [2227, 0]
click at [647, 20] on div "[PERSON_NAME] Class of [DATE] - [DATE] [GEOGRAPHIC_DATA] - [GEOGRAPHIC_DATA], […" at bounding box center [328, 314] width 657 height 629
click at [641, 23] on button at bounding box center [637, 20] width 14 height 14
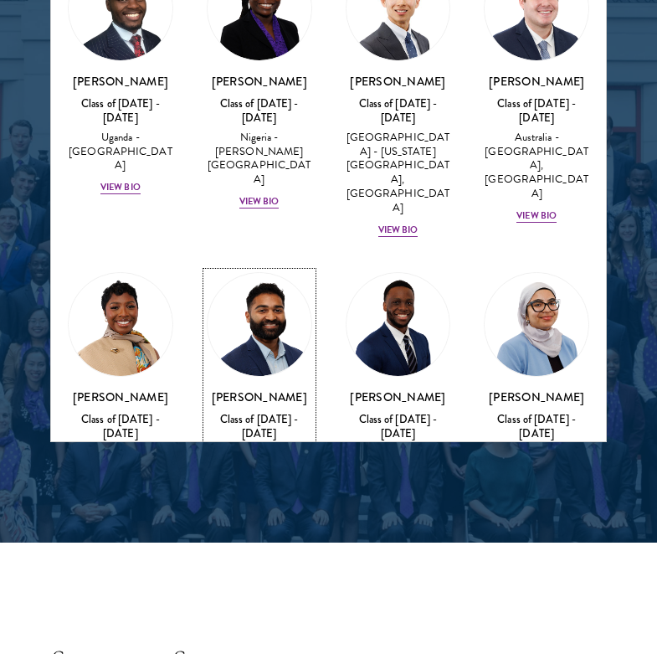
click at [254, 539] on div "View Bio" at bounding box center [259, 545] width 40 height 13
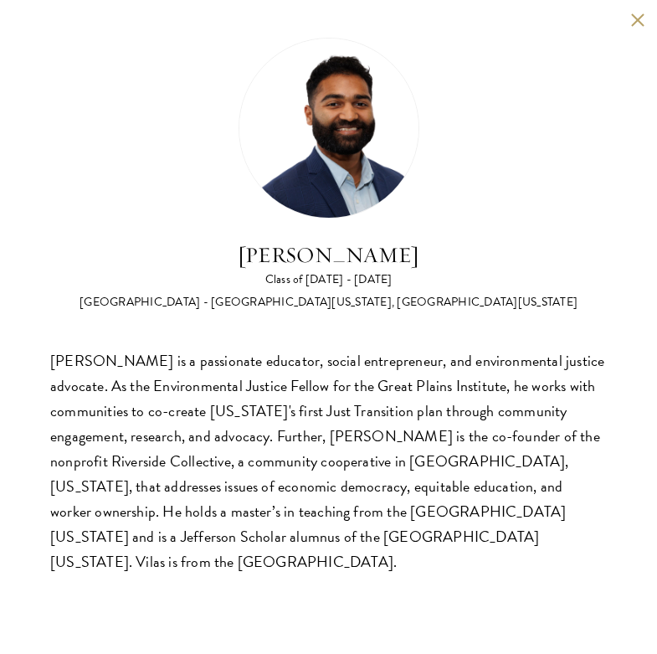
click at [53, 361] on div "[PERSON_NAME] is a passionate educator, social entrepreneur, and environmental …" at bounding box center [328, 461] width 557 height 226
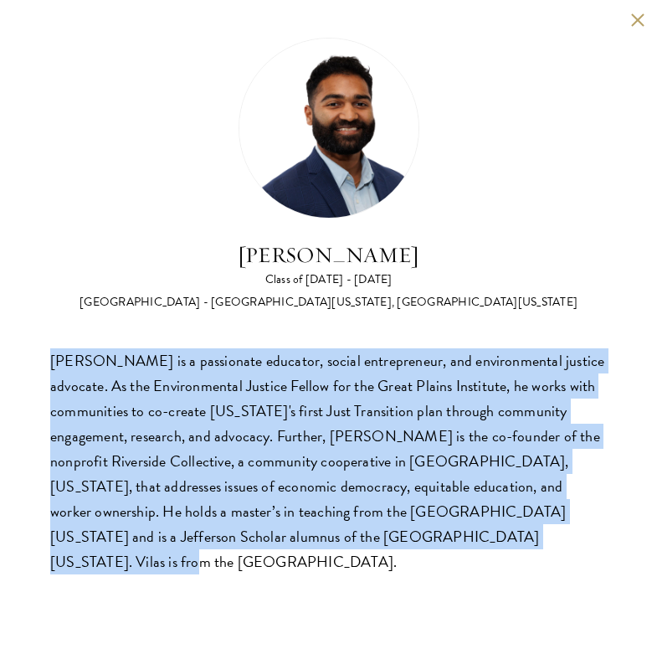
drag, startPoint x: 53, startPoint y: 361, endPoint x: 383, endPoint y: 552, distance: 381.8
click at [383, 552] on div "[PERSON_NAME] Class of [DATE] - [DATE] [GEOGRAPHIC_DATA] - [GEOGRAPHIC_DATA][US…" at bounding box center [328, 306] width 657 height 612
click at [633, 22] on button at bounding box center [637, 20] width 14 height 14
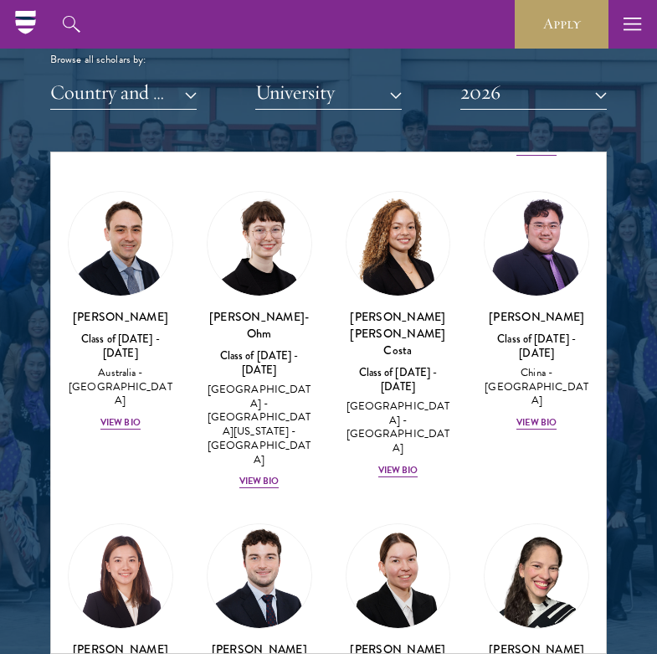
scroll to position [2191, 0]
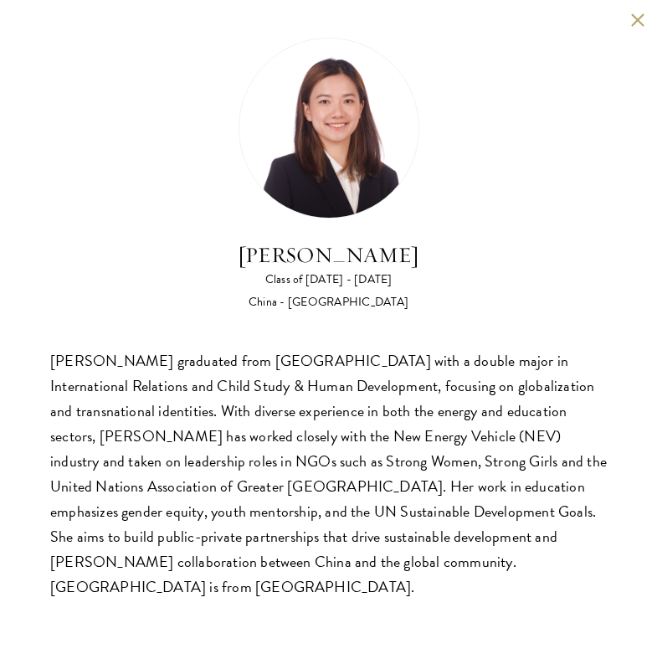
scroll to position [2004, 0]
click at [638, 23] on button at bounding box center [637, 20] width 14 height 14
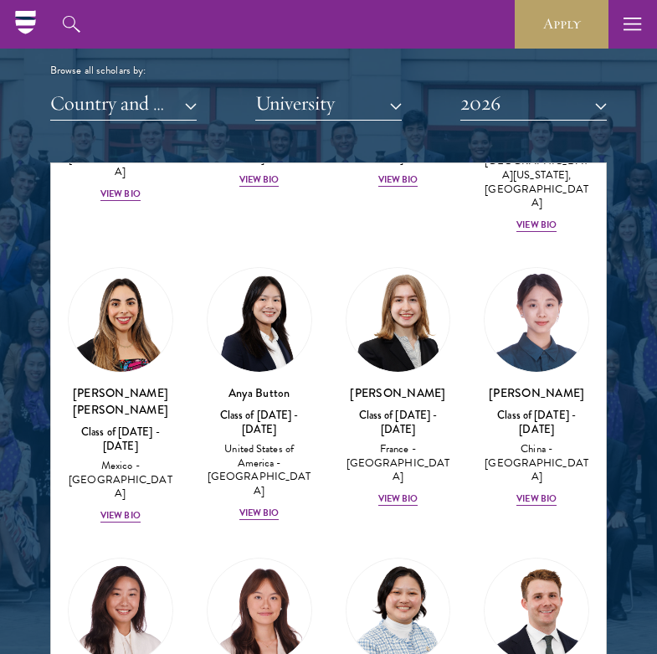
scroll to position [1582, 0]
